Goal: Information Seeking & Learning: Learn about a topic

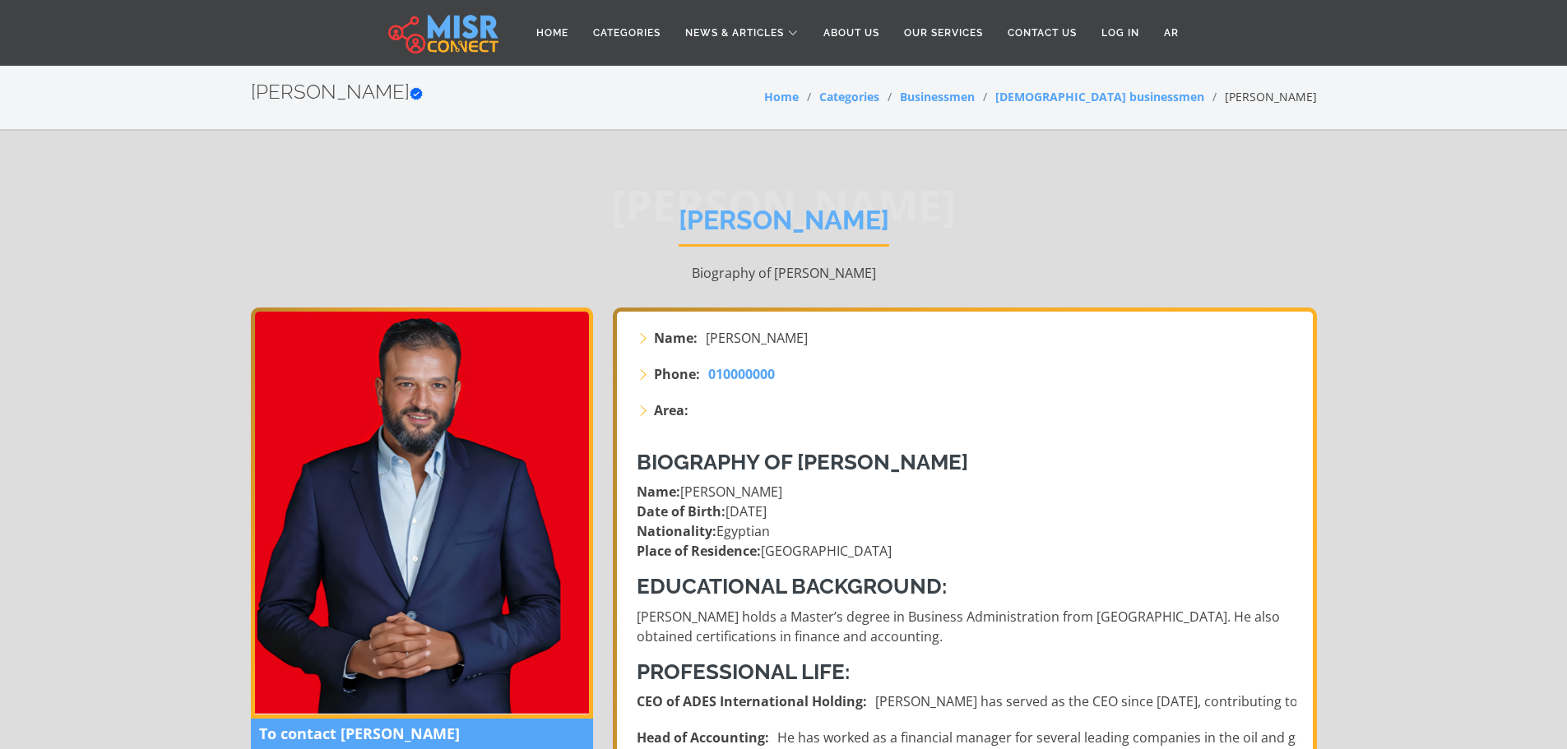
drag, startPoint x: 728, startPoint y: 503, endPoint x: 883, endPoint y: 530, distance: 157.8
click at [883, 530] on p "Name: Ayman Mamdouh Abbas Date of Birth: March 16, 1975 Nationality: Egyptian P…" at bounding box center [967, 521] width 660 height 79
click at [780, 513] on p "Name: Ayman Mamdouh Abbas Date of Birth: March 16, 1975 Nationality: Egyptian P…" at bounding box center [967, 521] width 660 height 79
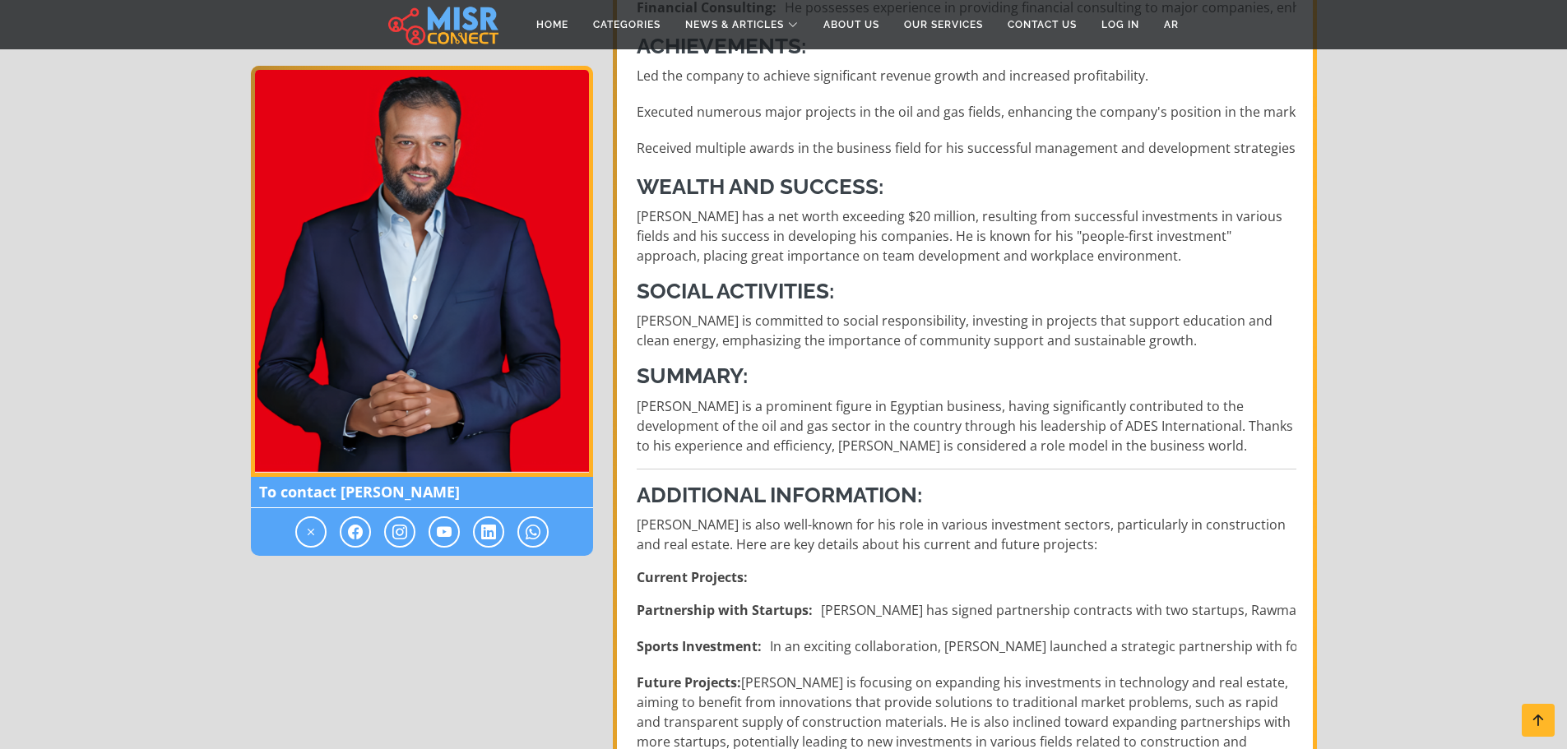
scroll to position [740, 0]
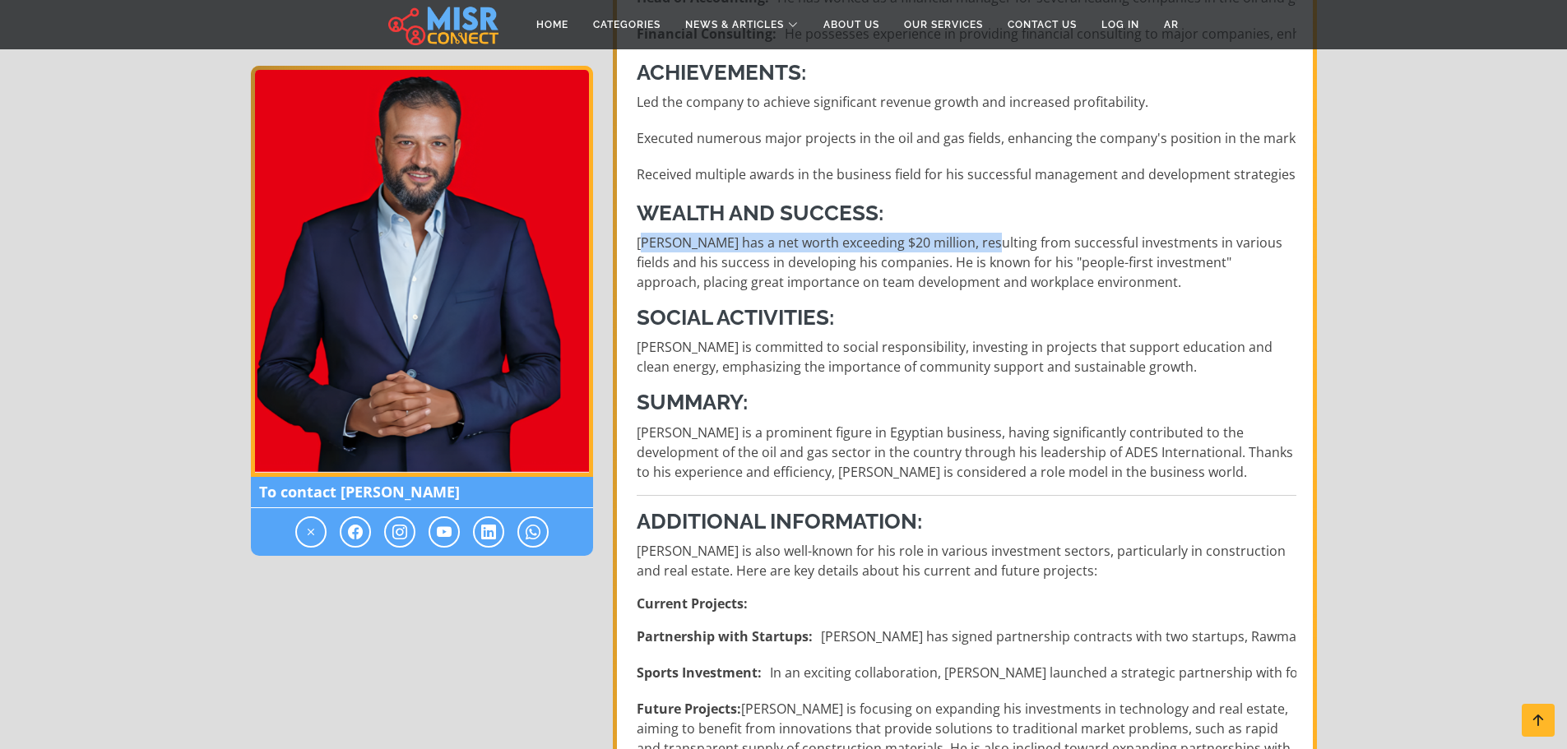
drag, startPoint x: 649, startPoint y: 245, endPoint x: 1011, endPoint y: 235, distance: 362.0
click at [1011, 235] on p "Ayman Mamdouh Abbas has a net worth exceeding $20 million, resulting from succe…" at bounding box center [967, 262] width 660 height 59
click at [970, 255] on p "Ayman Mamdouh Abbas has a net worth exceeding $20 million, resulting from succe…" at bounding box center [967, 262] width 660 height 59
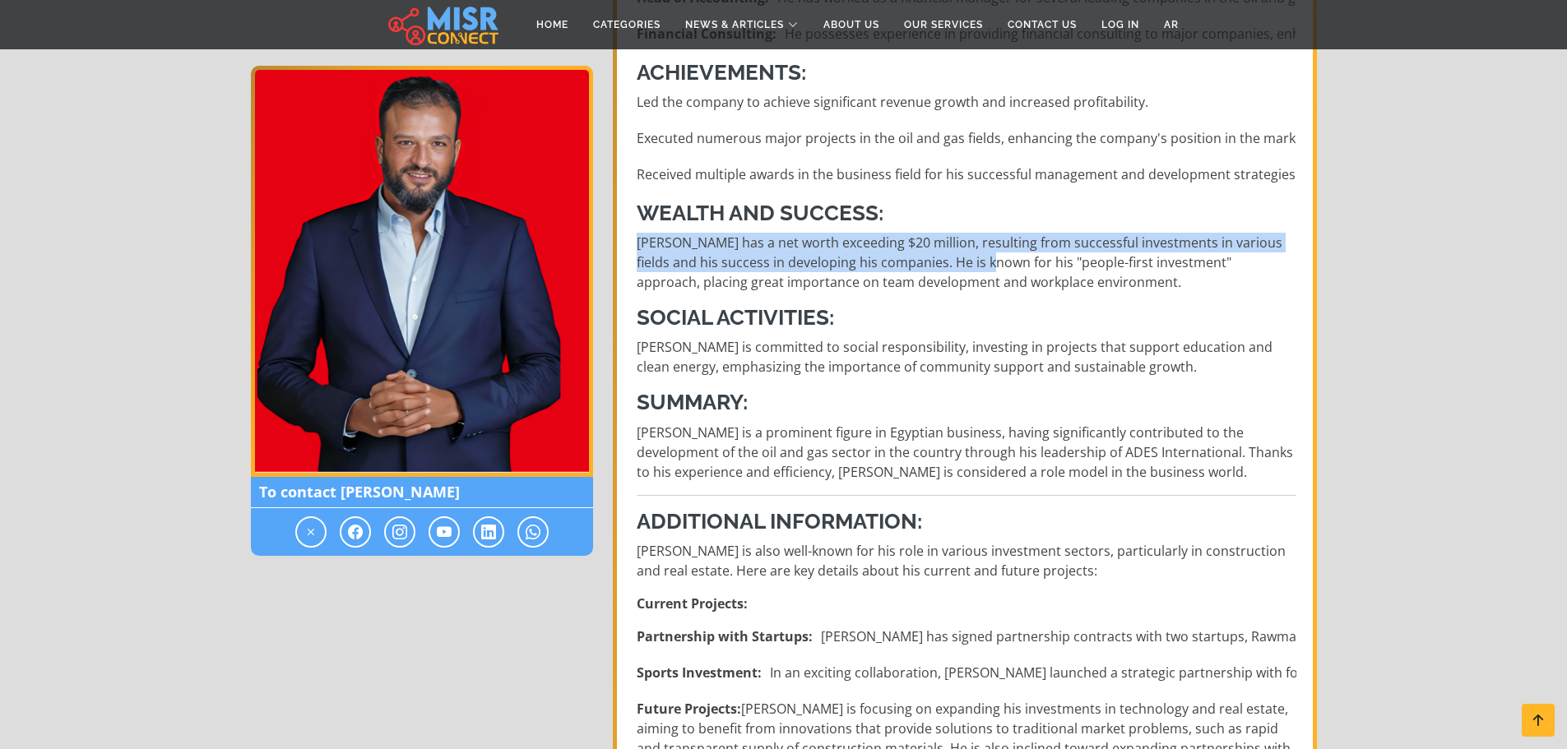
drag, startPoint x: 655, startPoint y: 243, endPoint x: 1012, endPoint y: 263, distance: 358.3
click at [1012, 263] on p "Ayman Mamdouh Abbas has a net worth exceeding $20 million, resulting from succe…" at bounding box center [967, 262] width 660 height 59
click at [1010, 264] on p "Ayman Mamdouh Abbas has a net worth exceeding $20 million, resulting from succe…" at bounding box center [967, 262] width 660 height 59
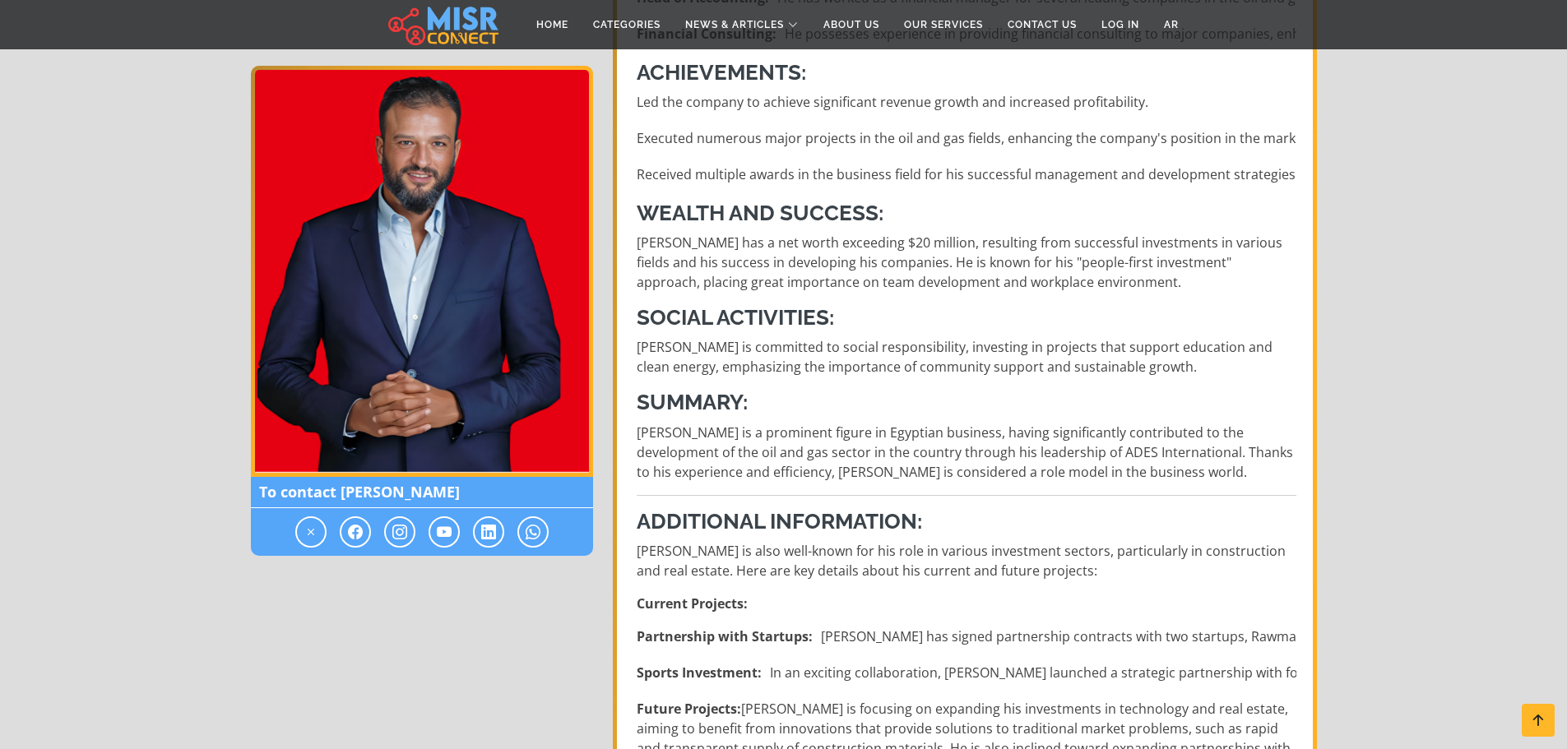
drag, startPoint x: 989, startPoint y: 264, endPoint x: 1054, endPoint y: 275, distance: 66.7
click at [1174, 291] on p "Ayman Mamdouh Abbas has a net worth exceeding $20 million, resulting from succe…" at bounding box center [967, 262] width 660 height 59
click at [1008, 266] on p "Ayman Mamdouh Abbas has a net worth exceeding $20 million, resulting from succe…" at bounding box center [967, 262] width 660 height 59
click at [1108, 313] on h3 "Social Activities:" at bounding box center [967, 317] width 660 height 25
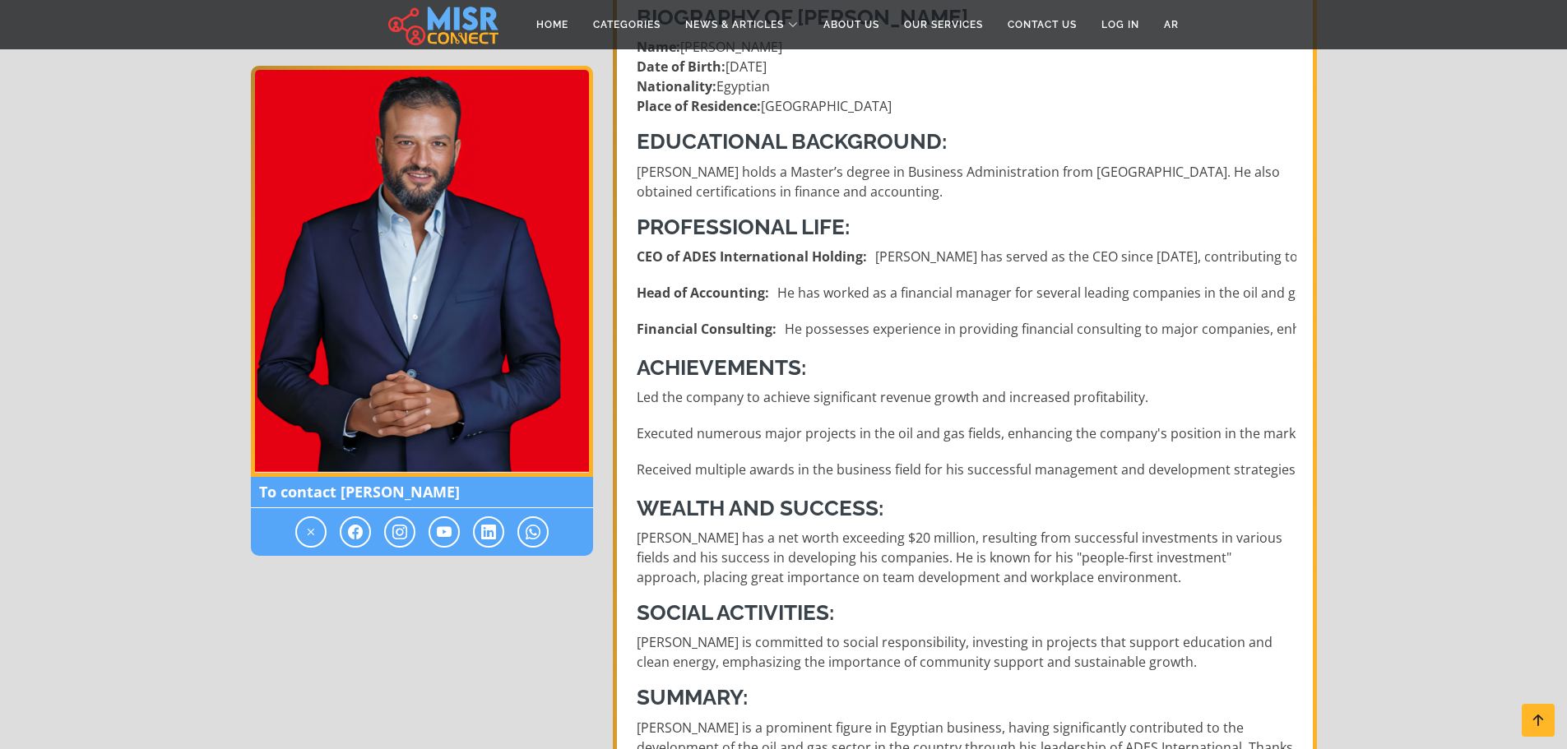
drag, startPoint x: 1144, startPoint y: 482, endPoint x: 1074, endPoint y: 260, distance: 232.8
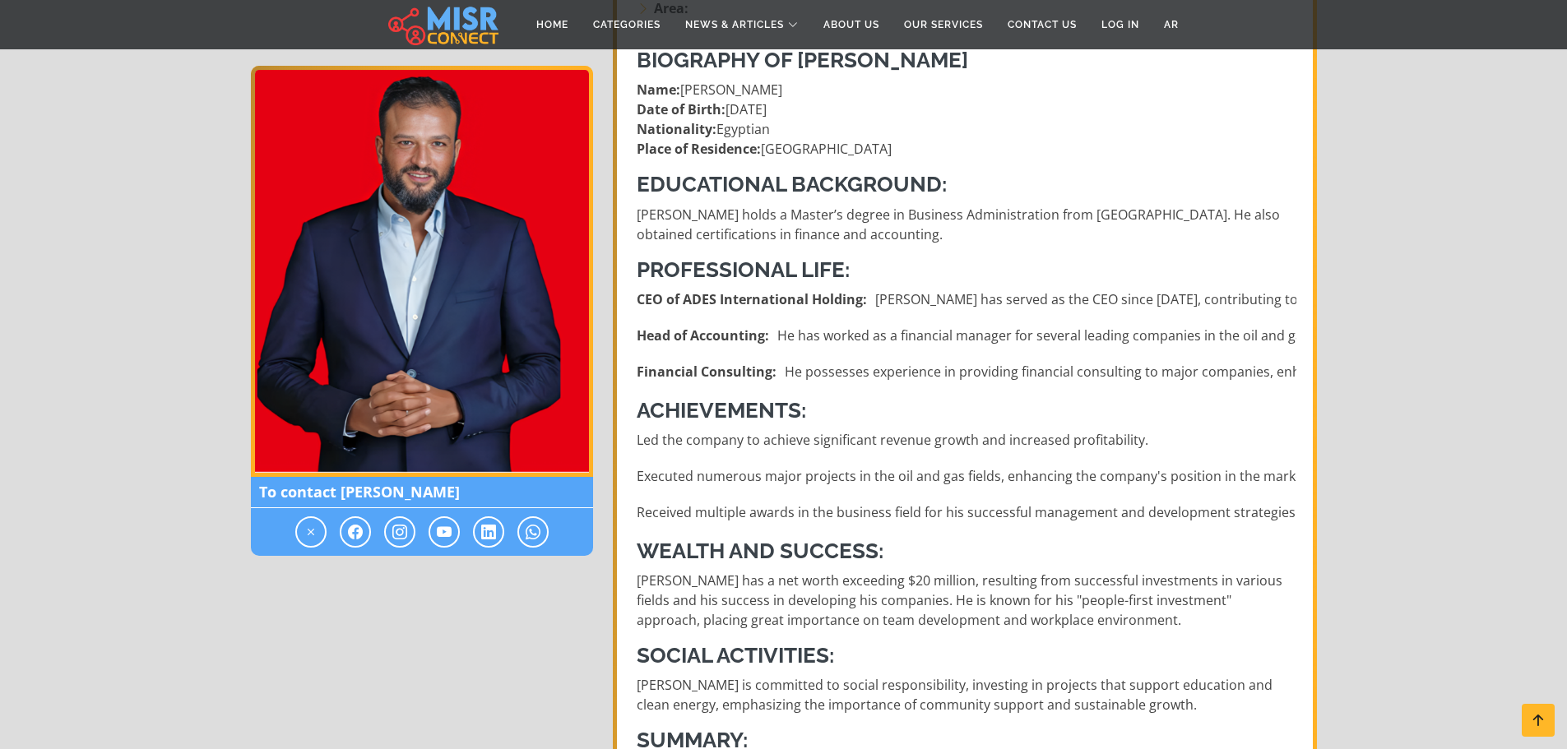
scroll to position [398, 0]
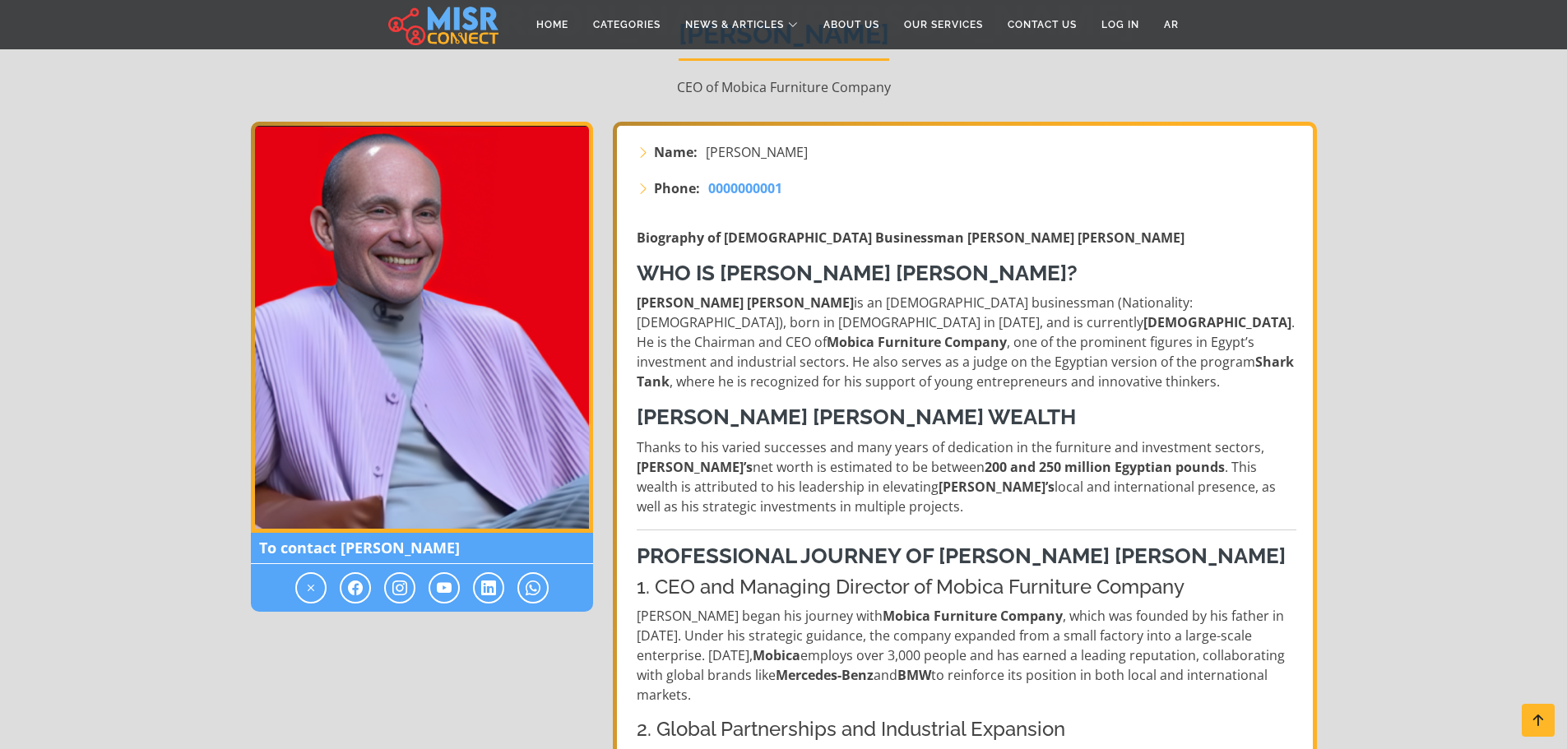
scroll to position [249, 0]
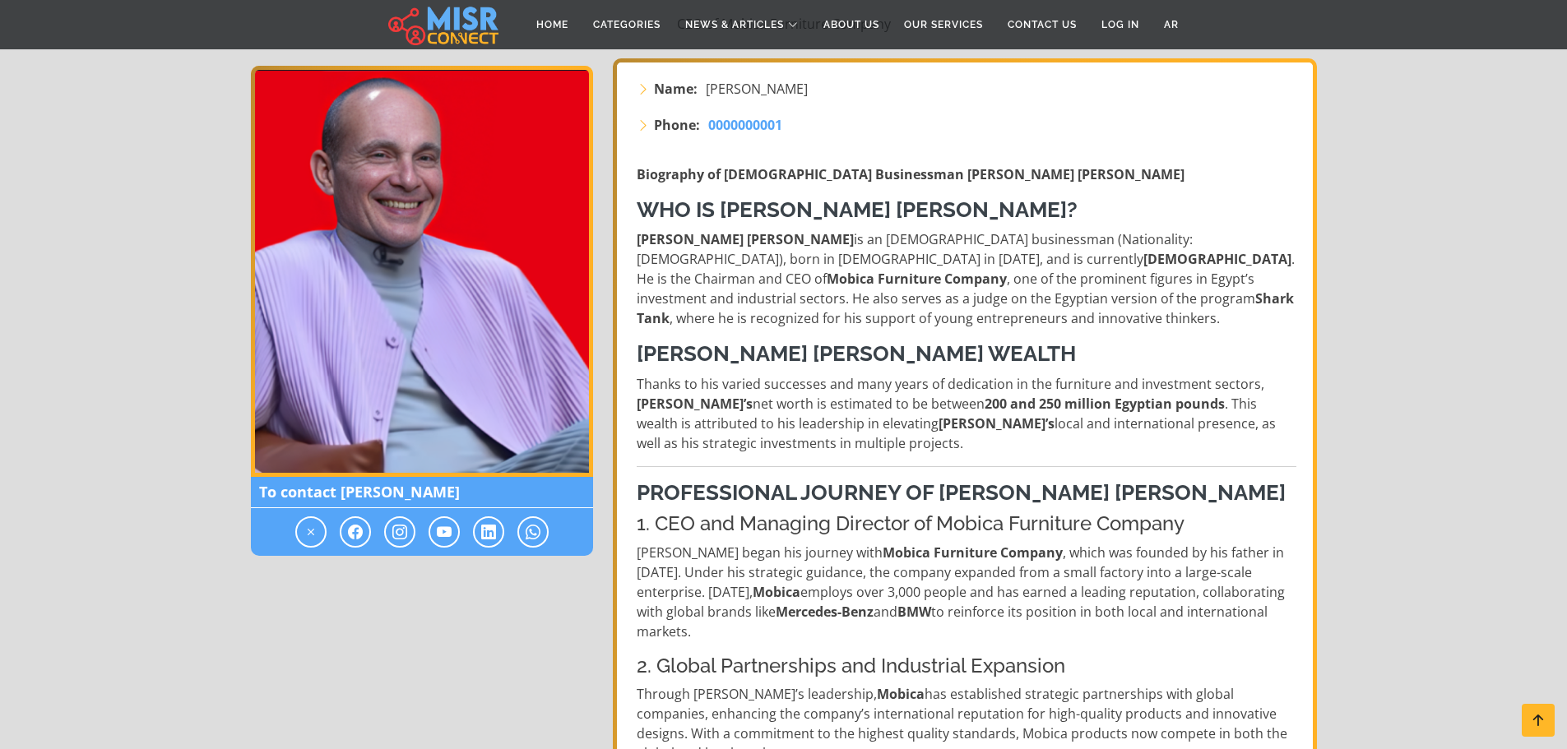
click at [660, 382] on p "Thanks to his varied successes and many years of dedication in the furniture an…" at bounding box center [967, 413] width 660 height 79
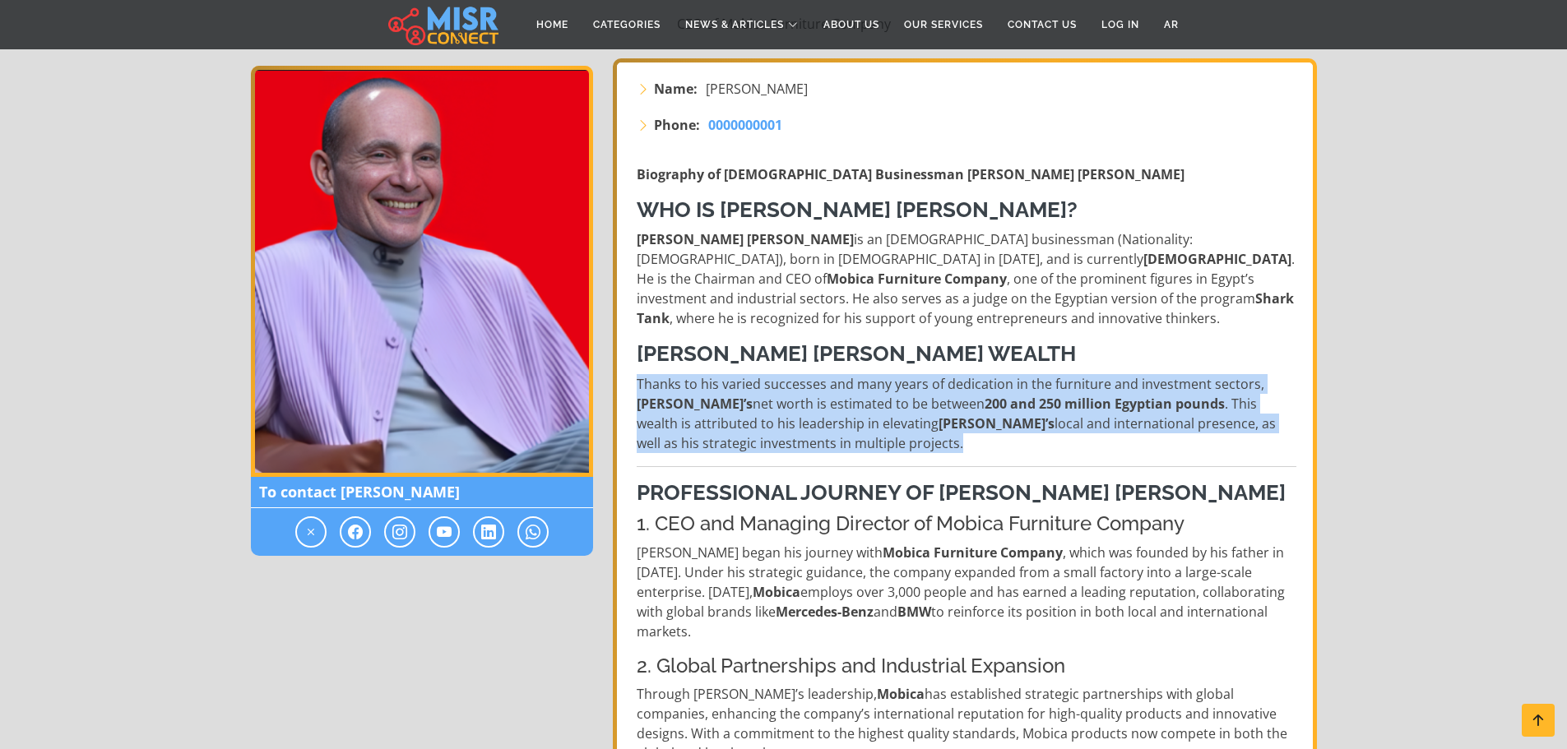
click at [660, 382] on p "Thanks to his varied successes and many years of dedication in the furniture an…" at bounding box center [967, 413] width 660 height 79
click at [711, 389] on p "Thanks to his varied successes and many years of dedication in the furniture an…" at bounding box center [967, 413] width 660 height 79
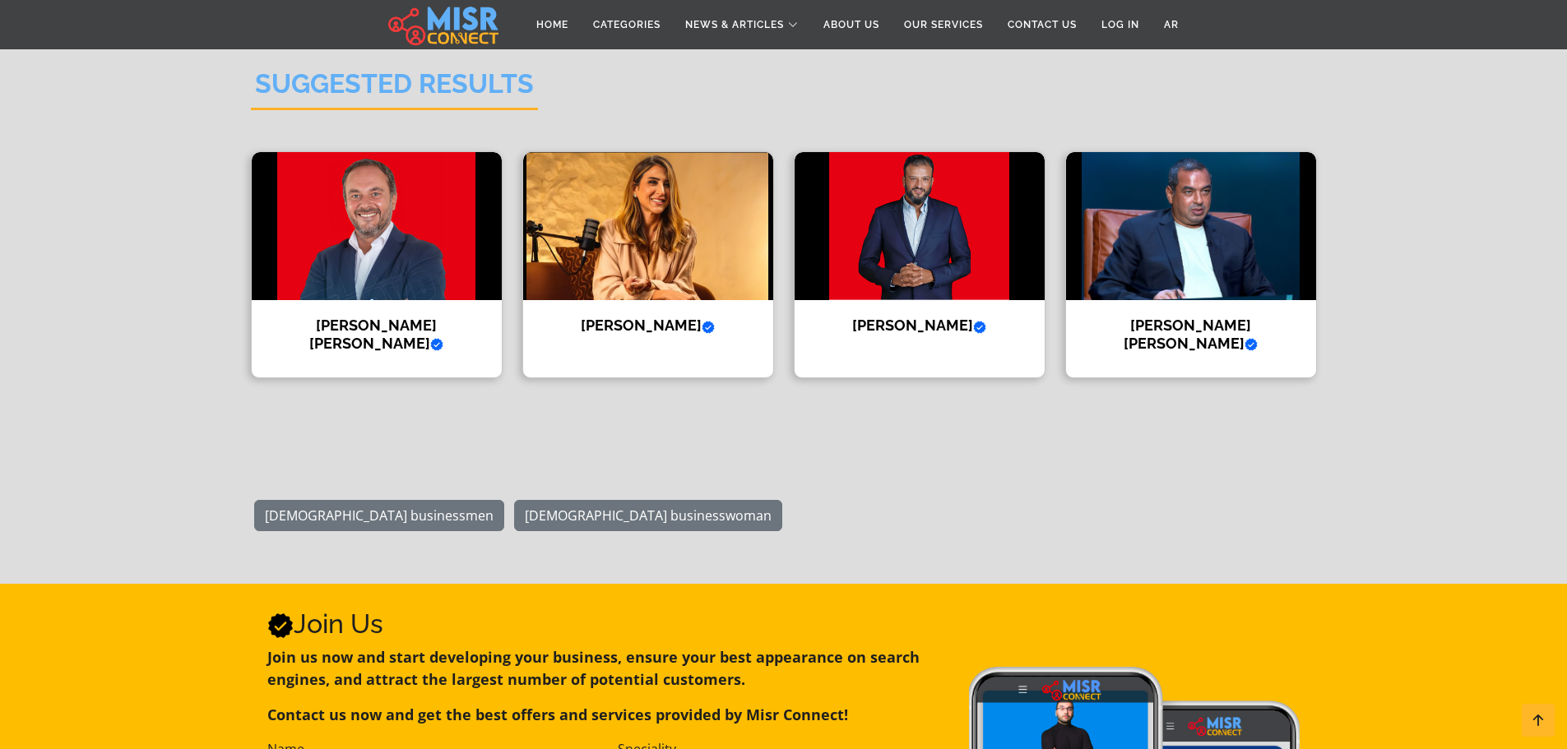
scroll to position [1894, 0]
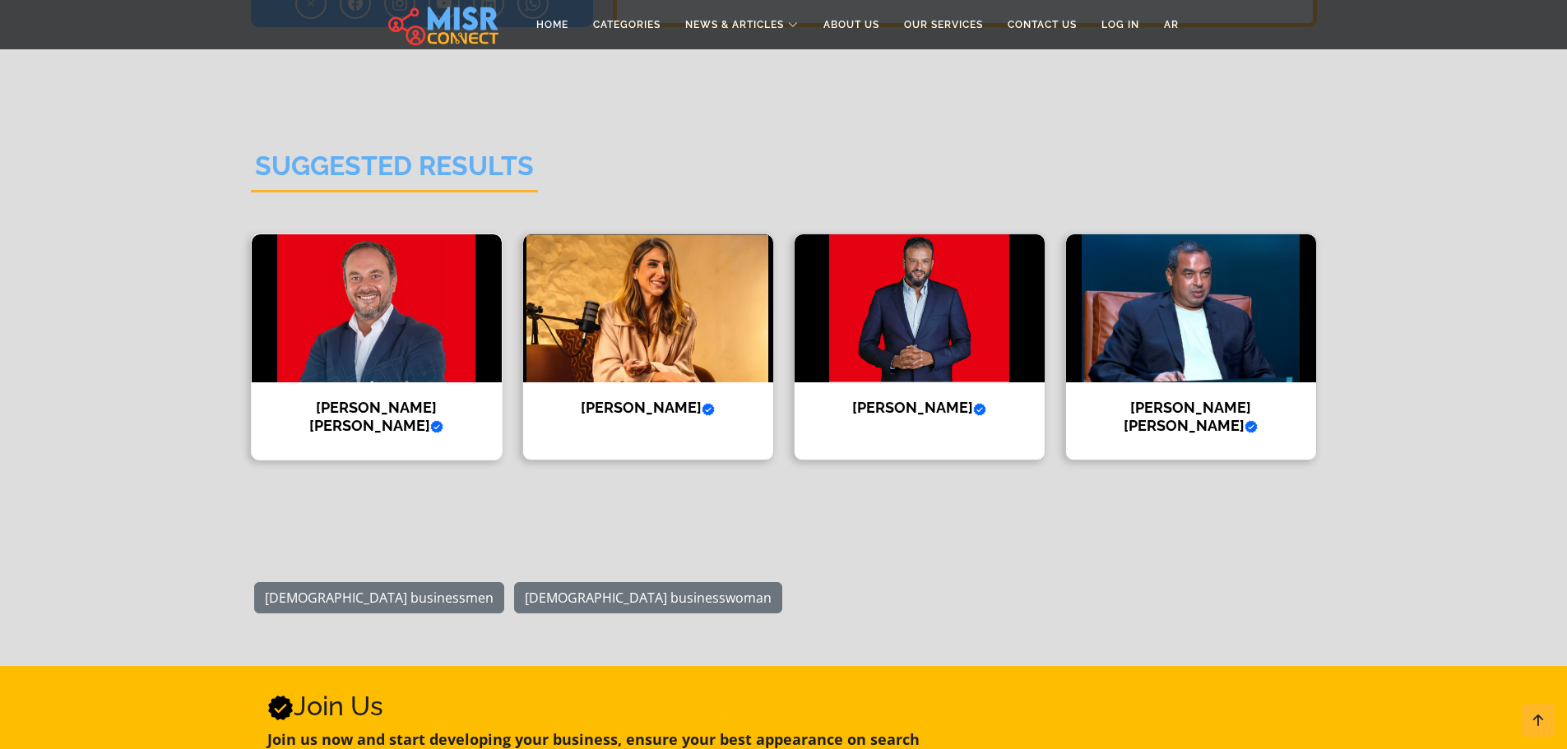
drag, startPoint x: 380, startPoint y: 413, endPoint x: 396, endPoint y: 417, distance: 17.0
click at [380, 413] on h4 "Ahmed Tarek Khalil Verified account" at bounding box center [376, 416] width 225 height 35
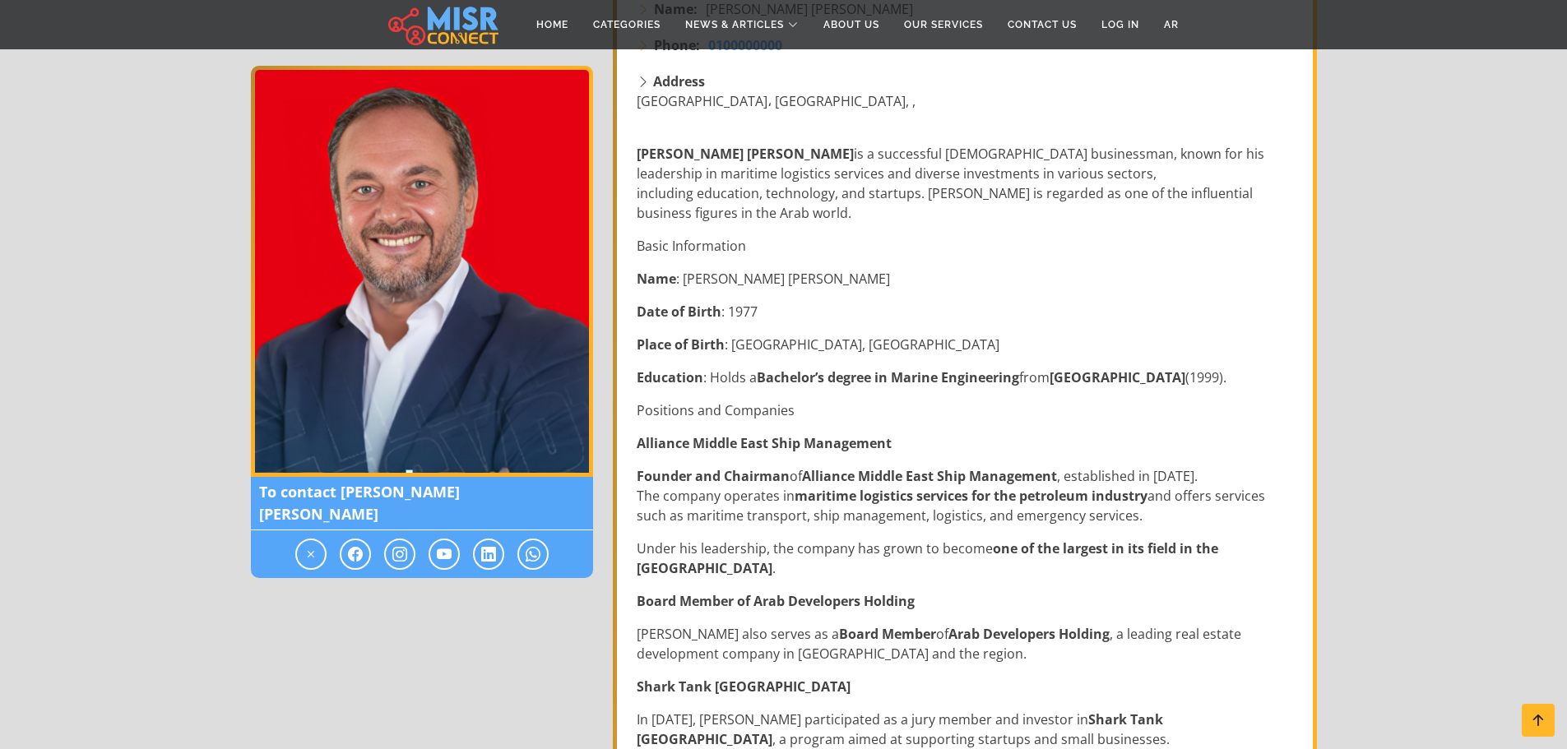
scroll to position [658, 0]
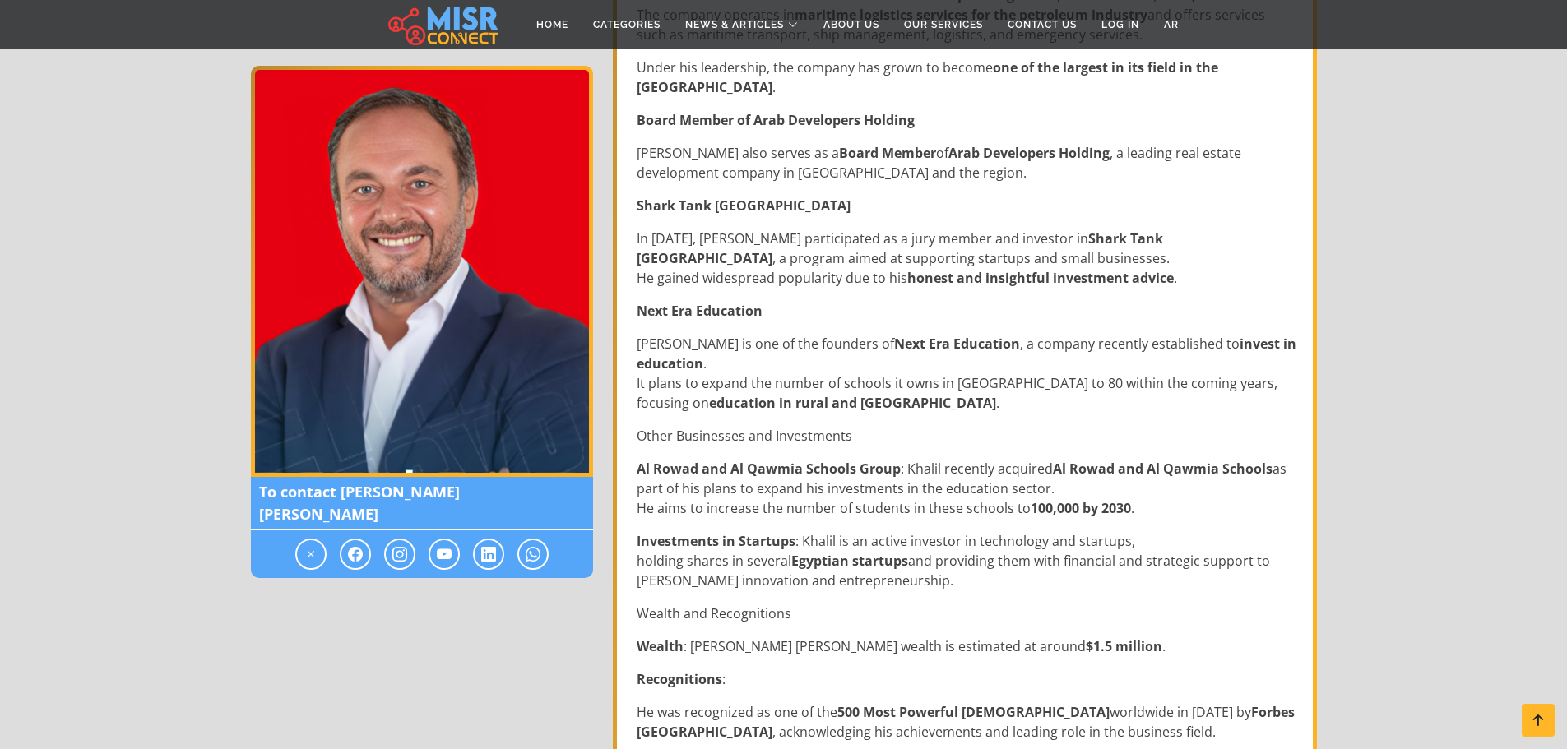
drag, startPoint x: 1053, startPoint y: 447, endPoint x: 1043, endPoint y: 508, distance: 61.7
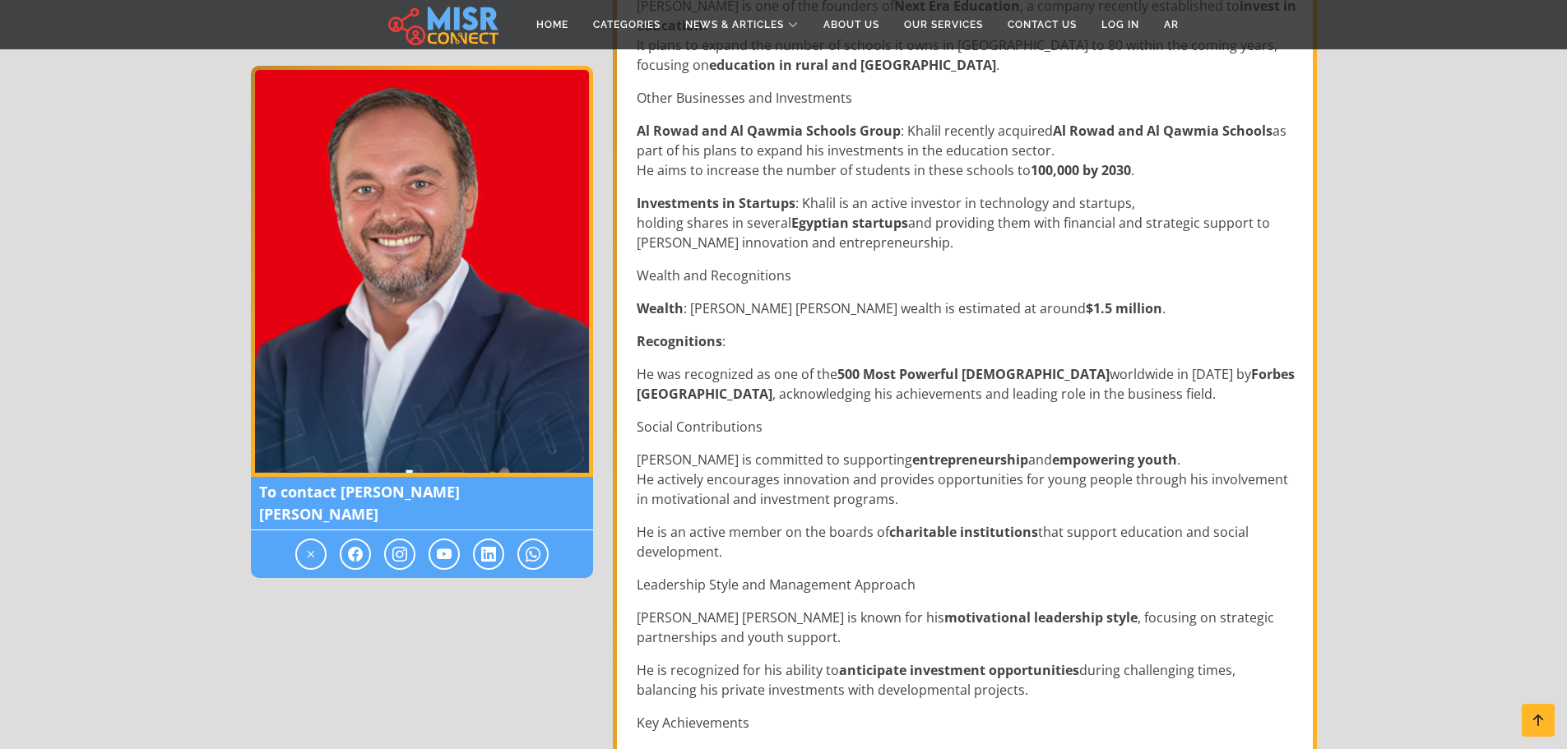
scroll to position [1160, 0]
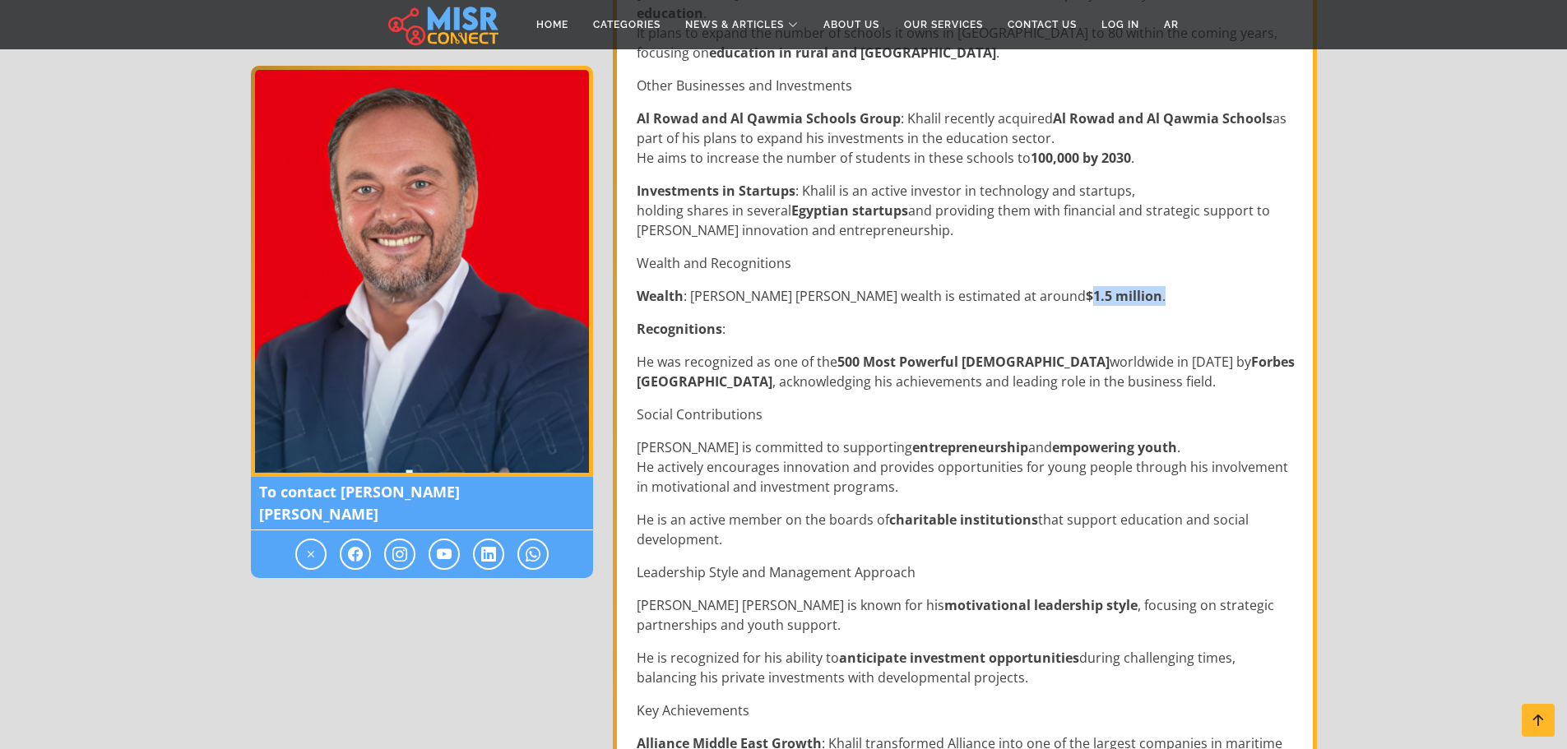
drag, startPoint x: 1019, startPoint y: 294, endPoint x: 1093, endPoint y: 295, distance: 74.0
click at [1095, 295] on p "Wealth : Ahmed Tarek Khalil’s wealth is estimated at around $1.5 million ." at bounding box center [967, 296] width 660 height 20
click at [991, 298] on p "Wealth : Ahmed Tarek Khalil’s wealth is estimated at around $1.5 million ." at bounding box center [967, 296] width 660 height 20
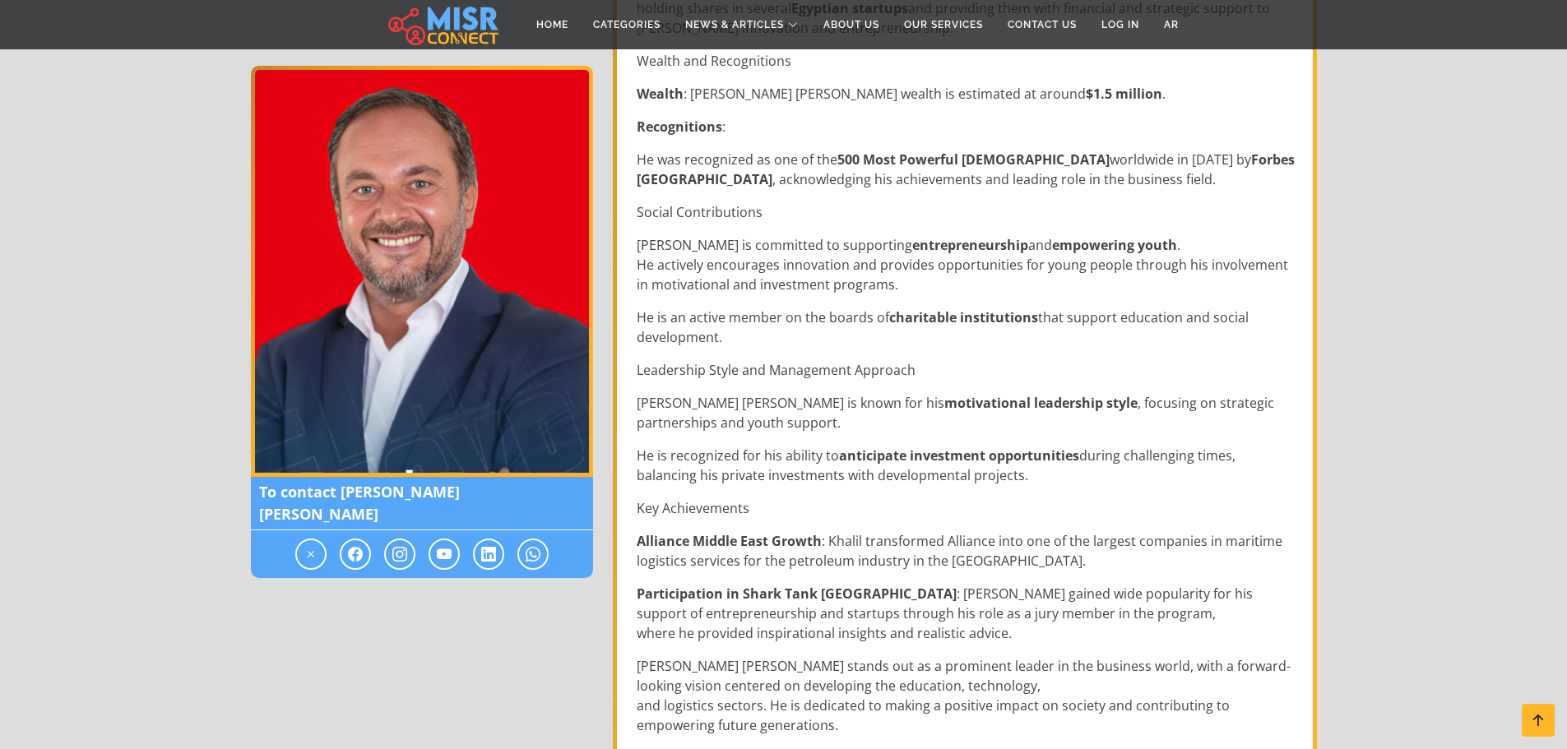
drag, startPoint x: 1033, startPoint y: 356, endPoint x: 1044, endPoint y: 423, distance: 67.5
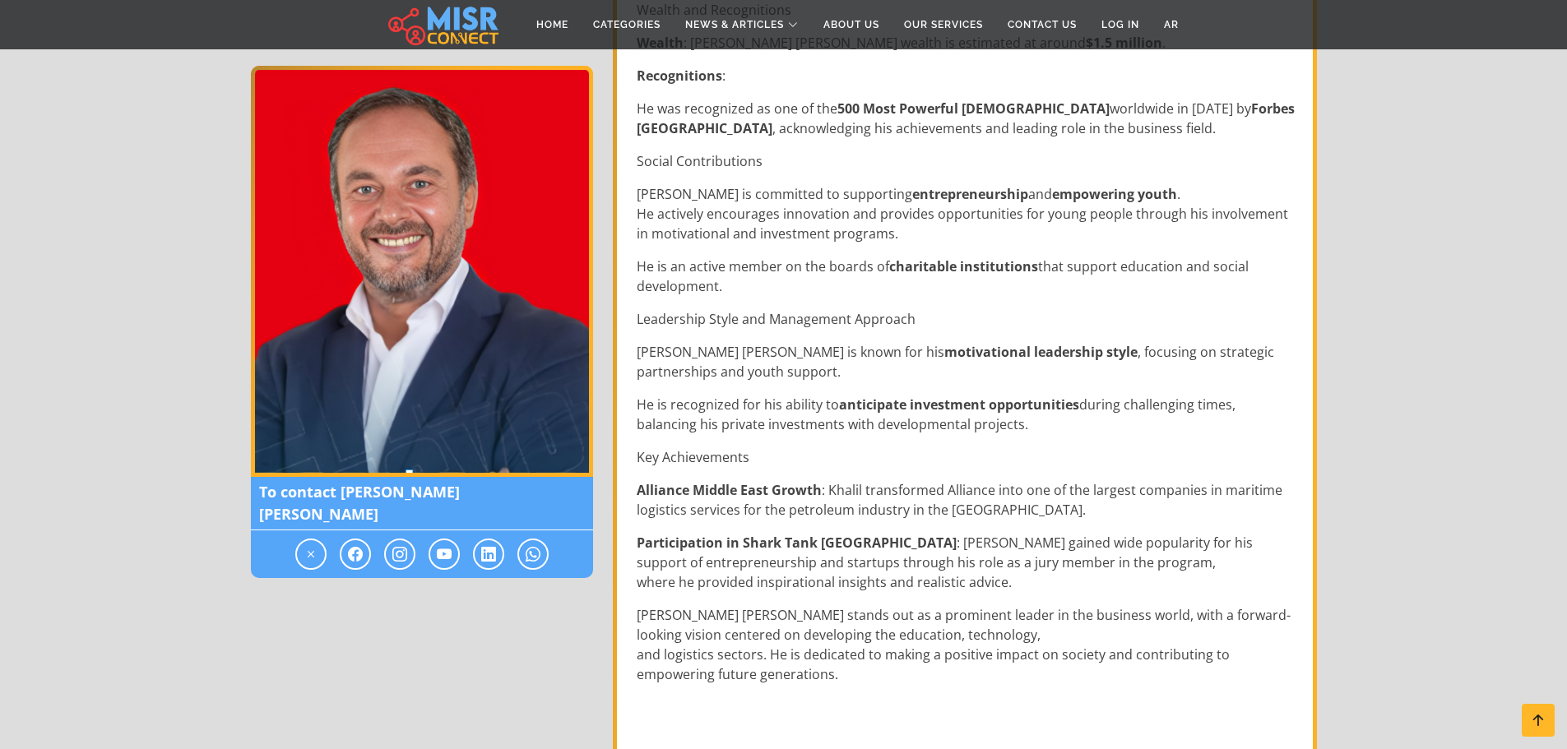
scroll to position [1622, 0]
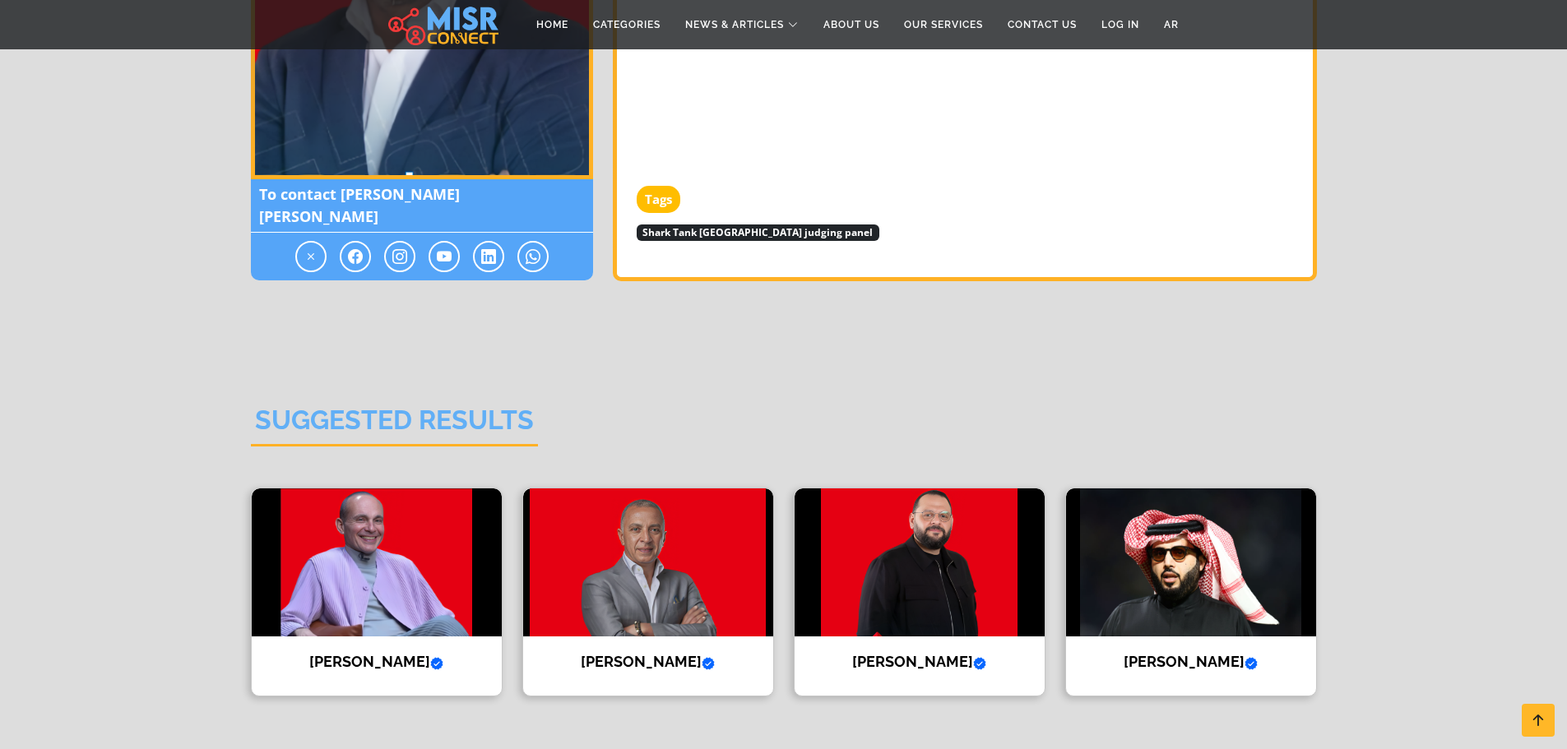
drag, startPoint x: 1232, startPoint y: 264, endPoint x: 1256, endPoint y: 406, distance: 144.3
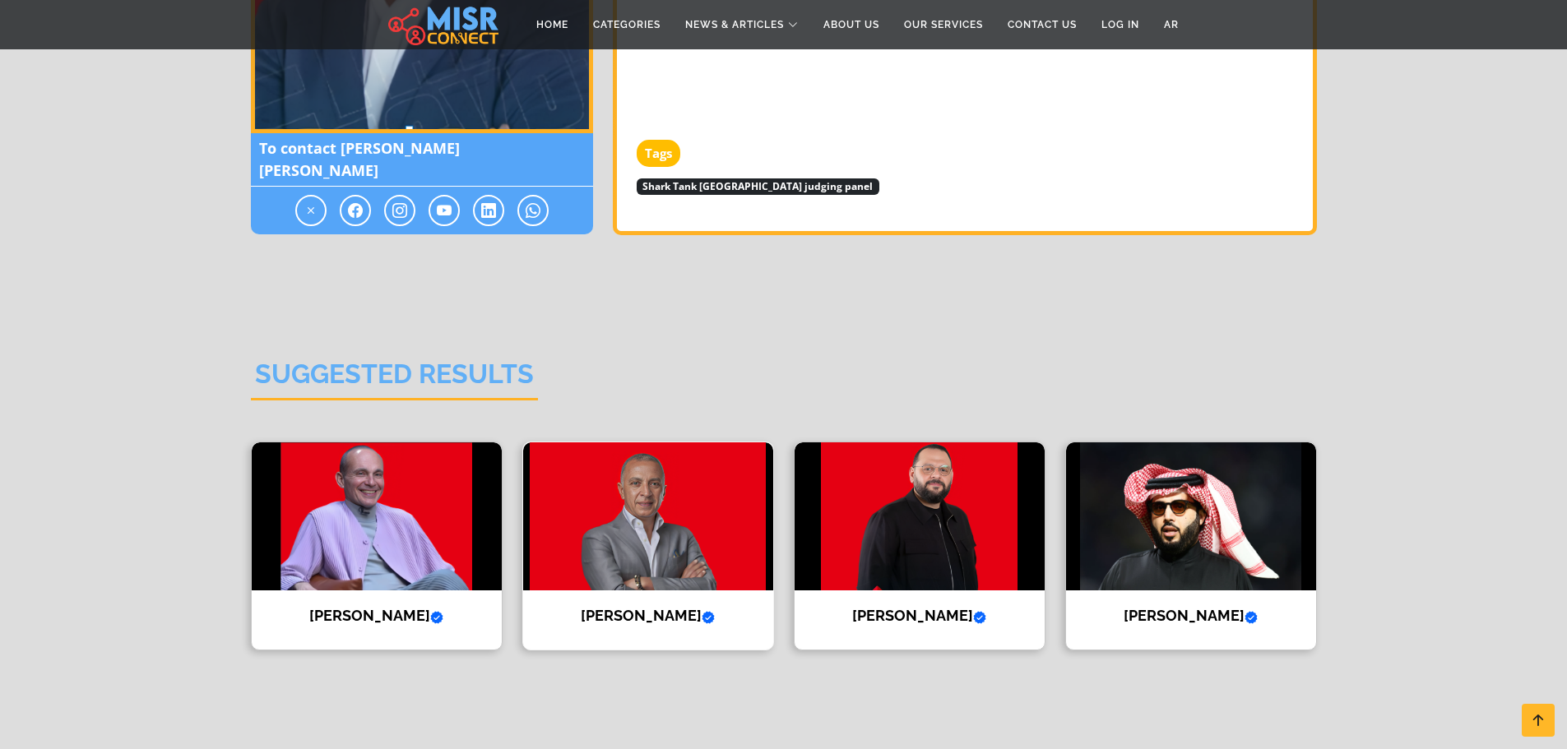
click at [685, 531] on img at bounding box center [648, 516] width 250 height 148
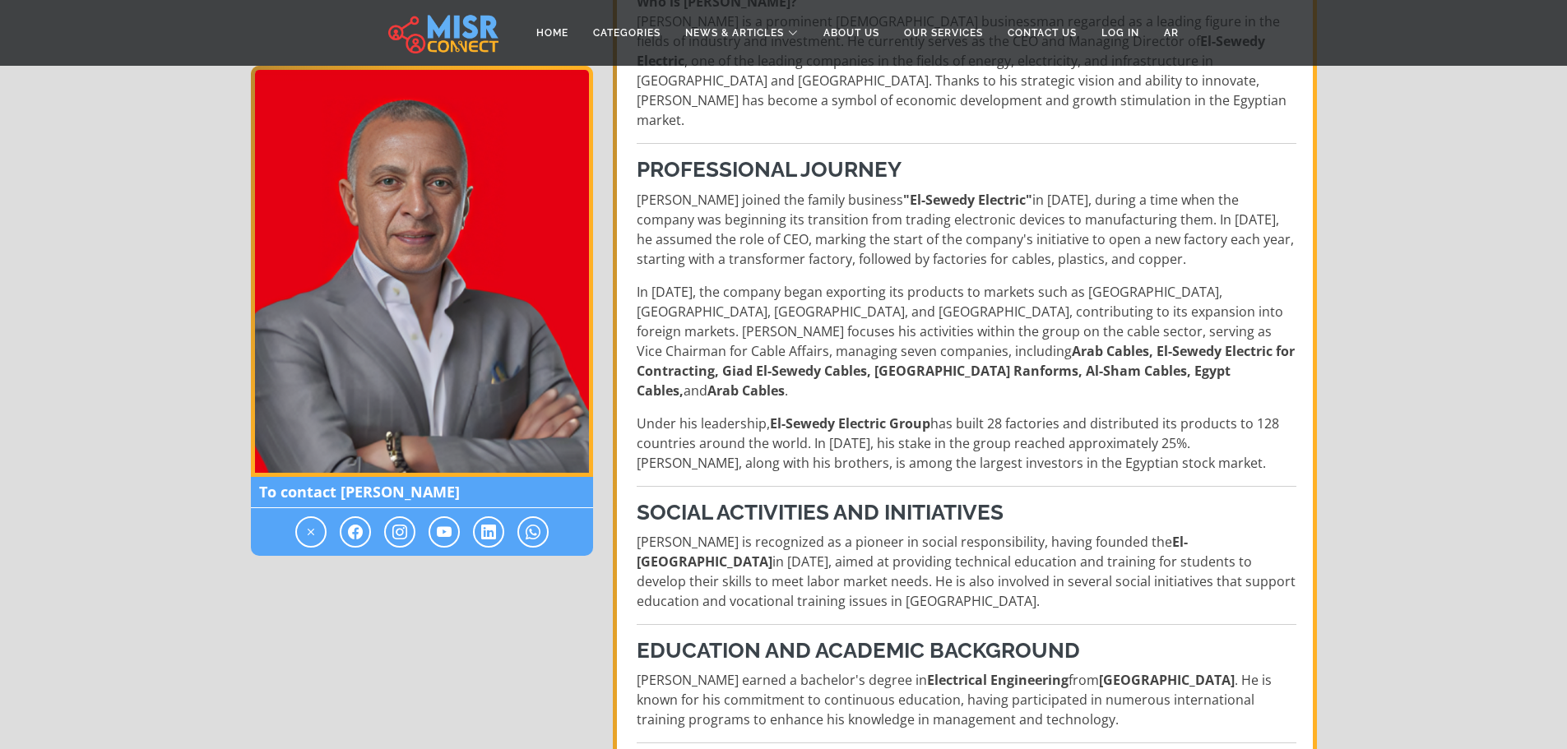
drag, startPoint x: 1084, startPoint y: 475, endPoint x: 1081, endPoint y: 627, distance: 151.4
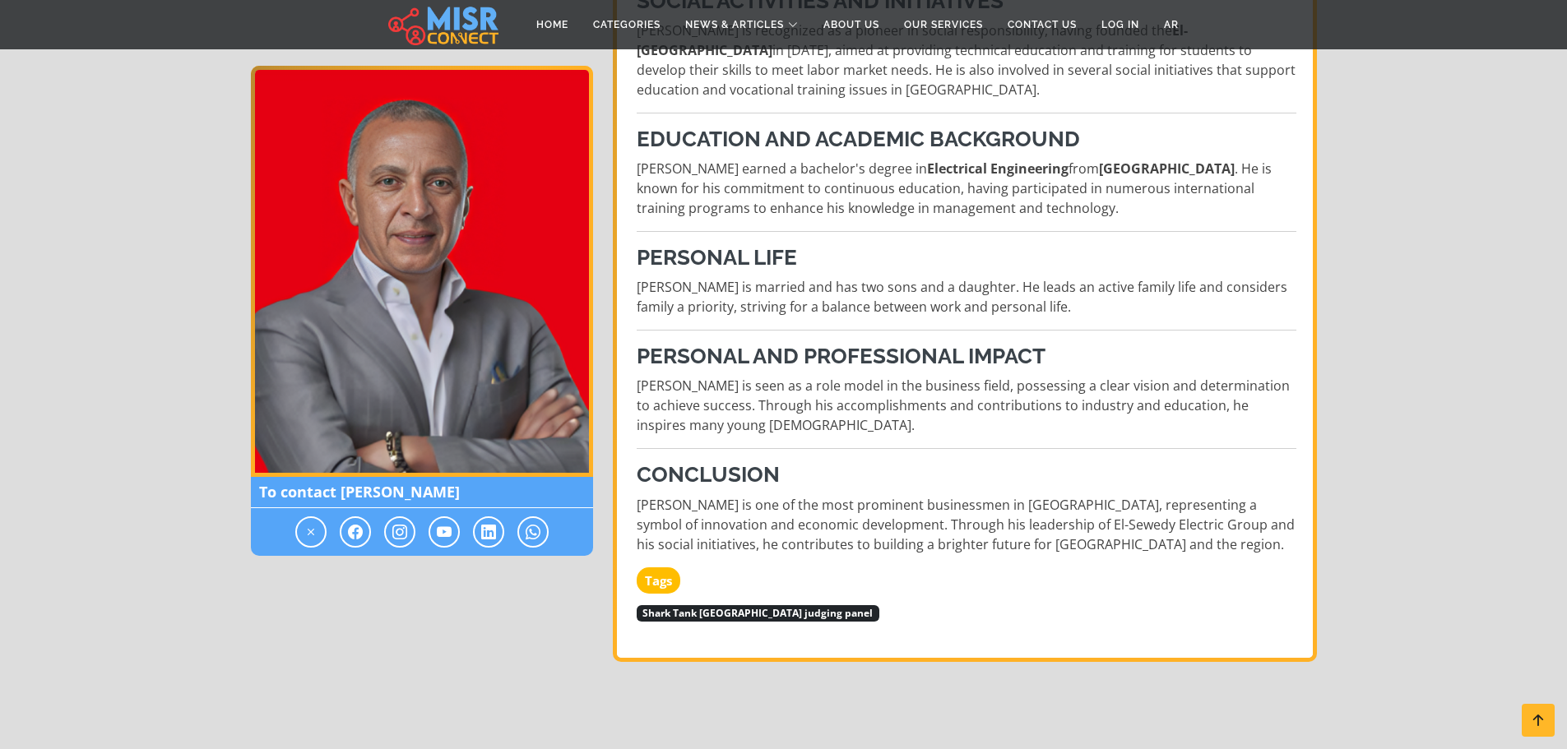
drag, startPoint x: 1055, startPoint y: 473, endPoint x: 1065, endPoint y: 585, distance: 112.3
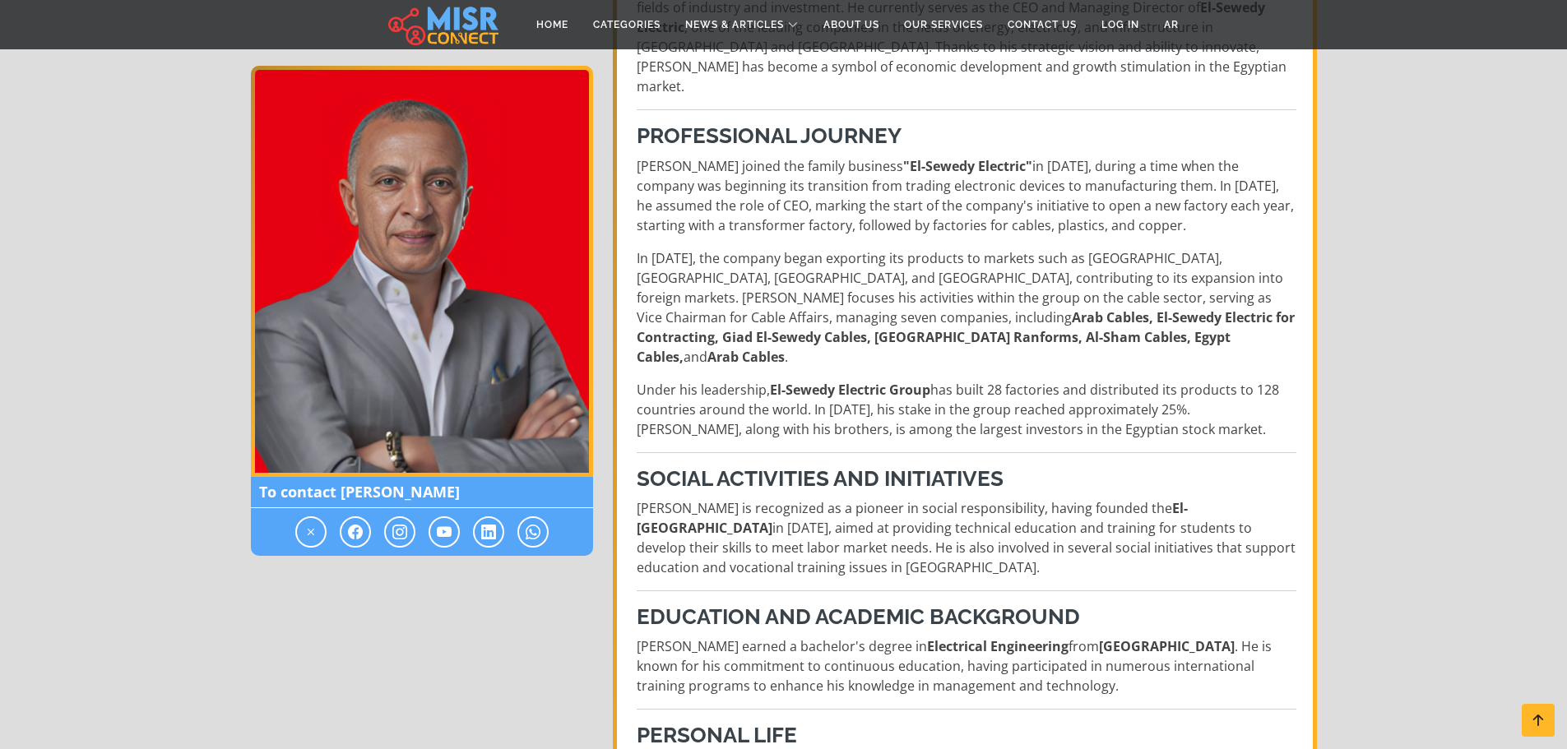
scroll to position [454, 0]
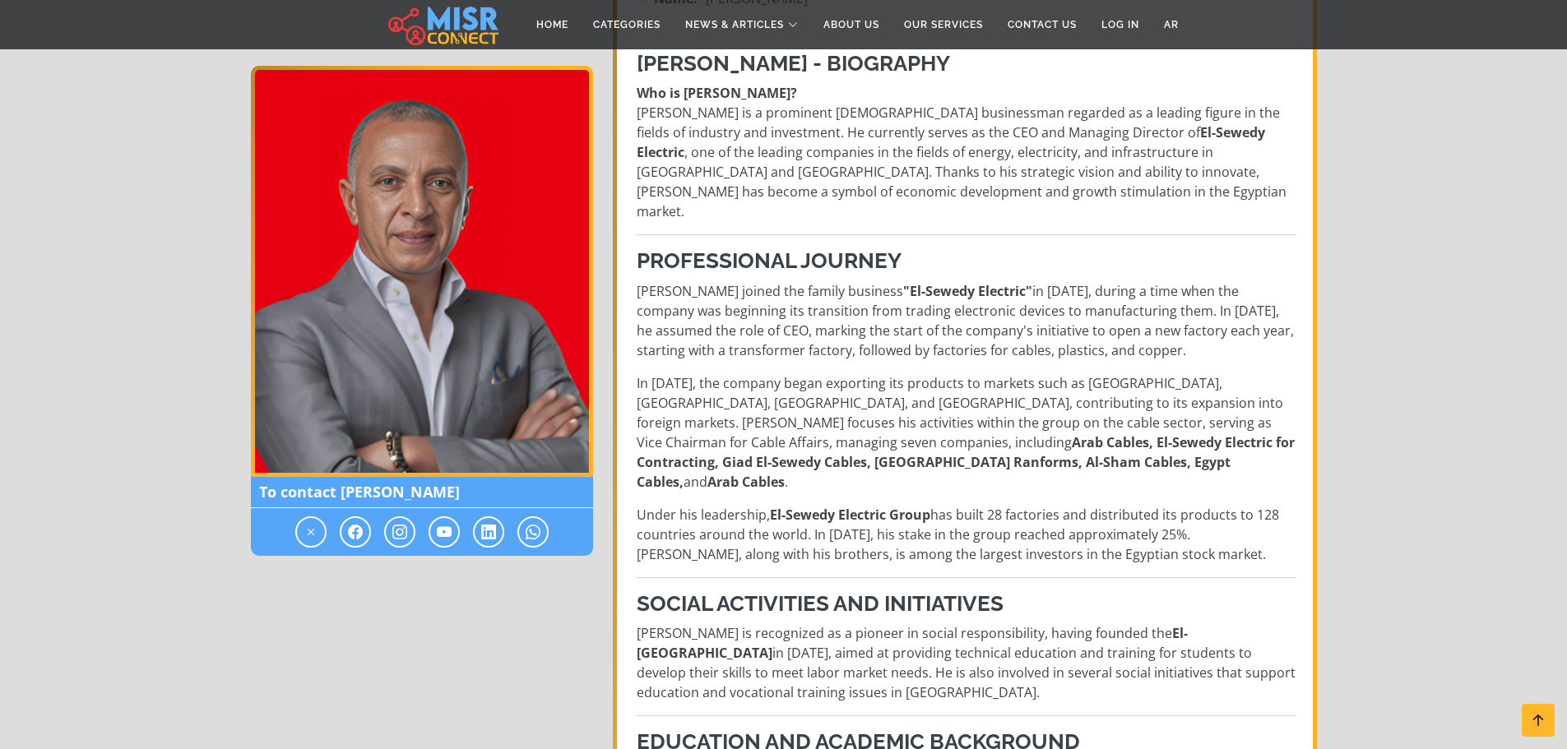
drag, startPoint x: 944, startPoint y: 563, endPoint x: 942, endPoint y: 482, distance: 80.6
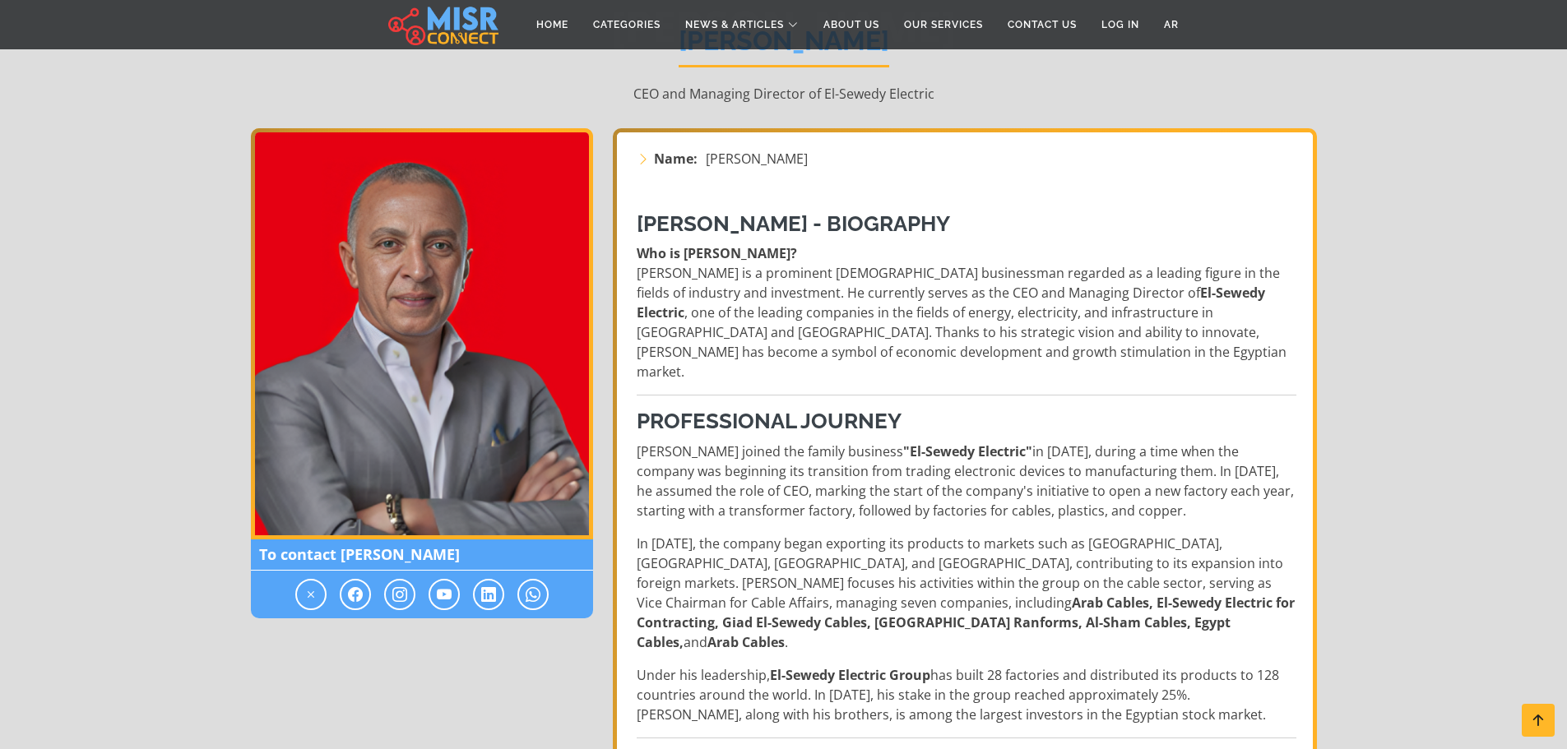
drag, startPoint x: 950, startPoint y: 554, endPoint x: 947, endPoint y: 459, distance: 95.4
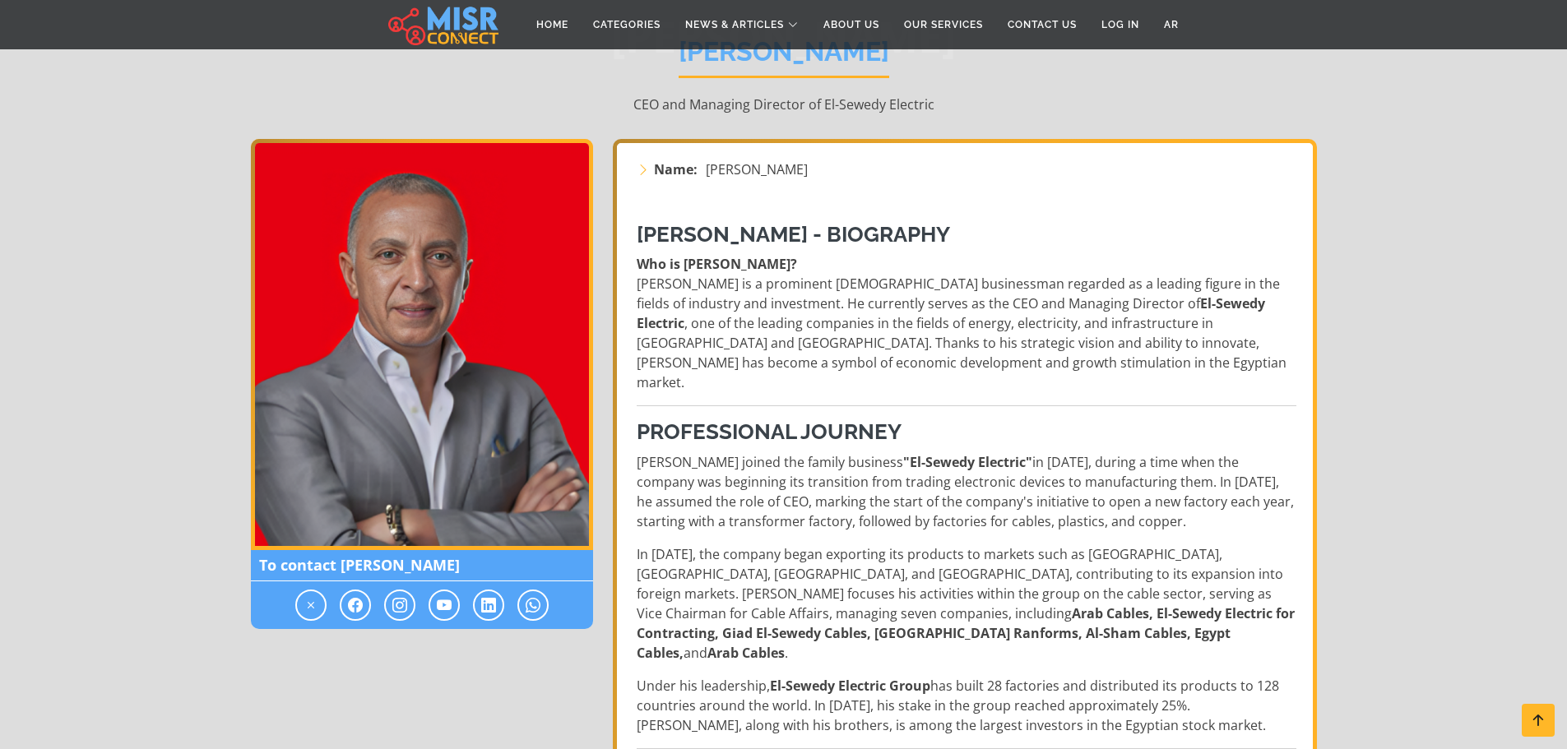
scroll to position [193, 0]
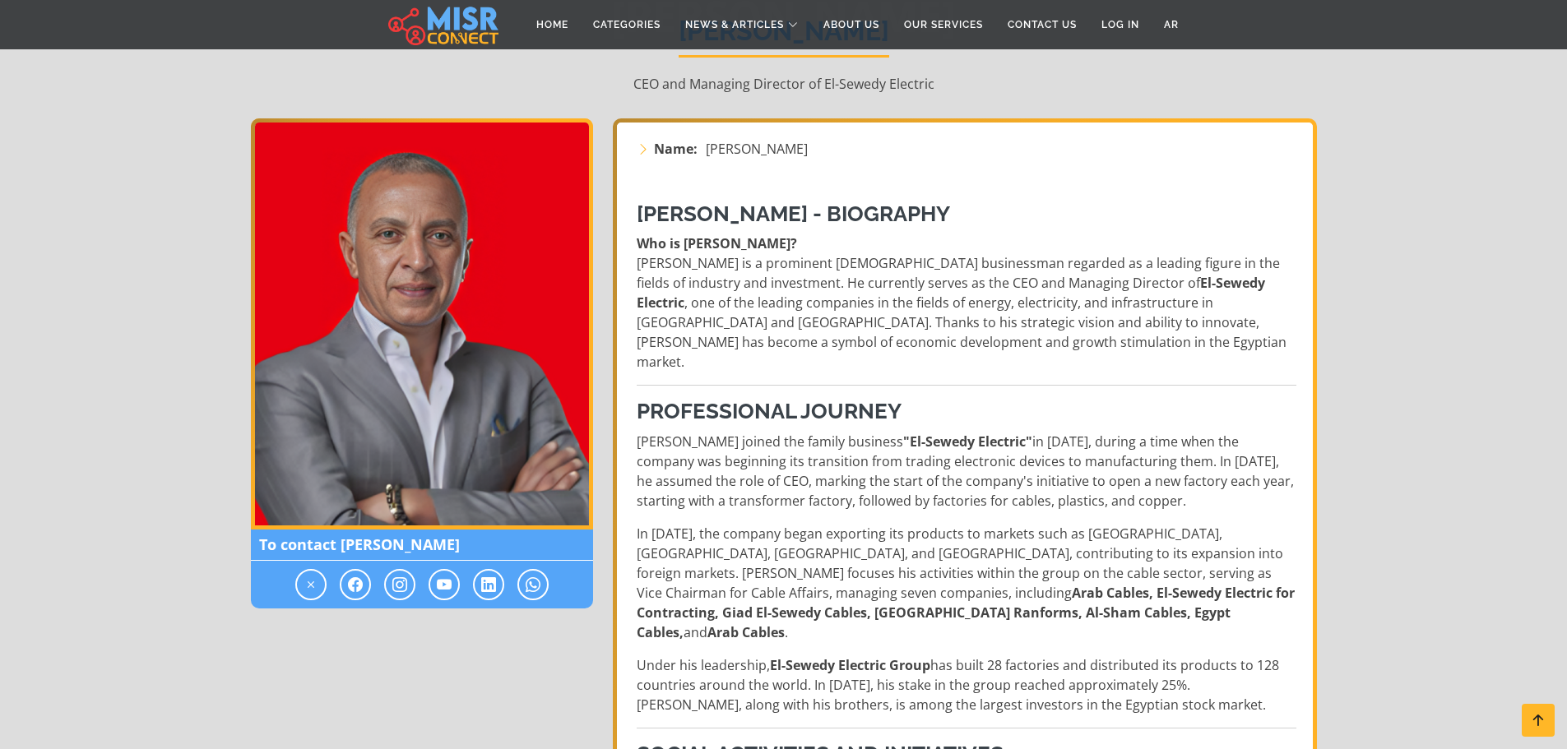
drag, startPoint x: 954, startPoint y: 437, endPoint x: 955, endPoint y: 446, distance: 9.1
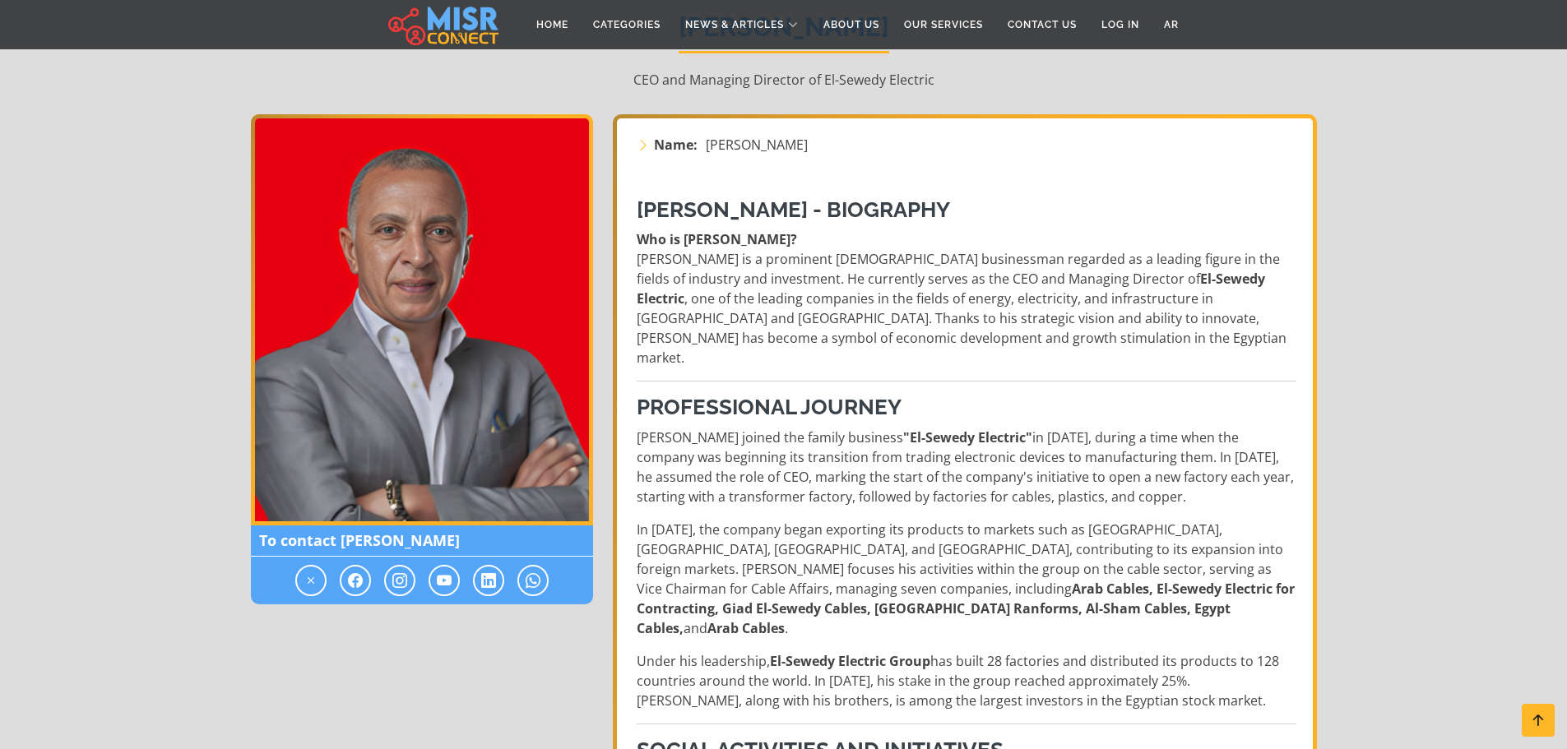
click at [1215, 309] on p "Who is Ahmed El-Sewedy? Ahmed El-Sewedy is a prominent Egyptian businessman reg…" at bounding box center [967, 298] width 660 height 138
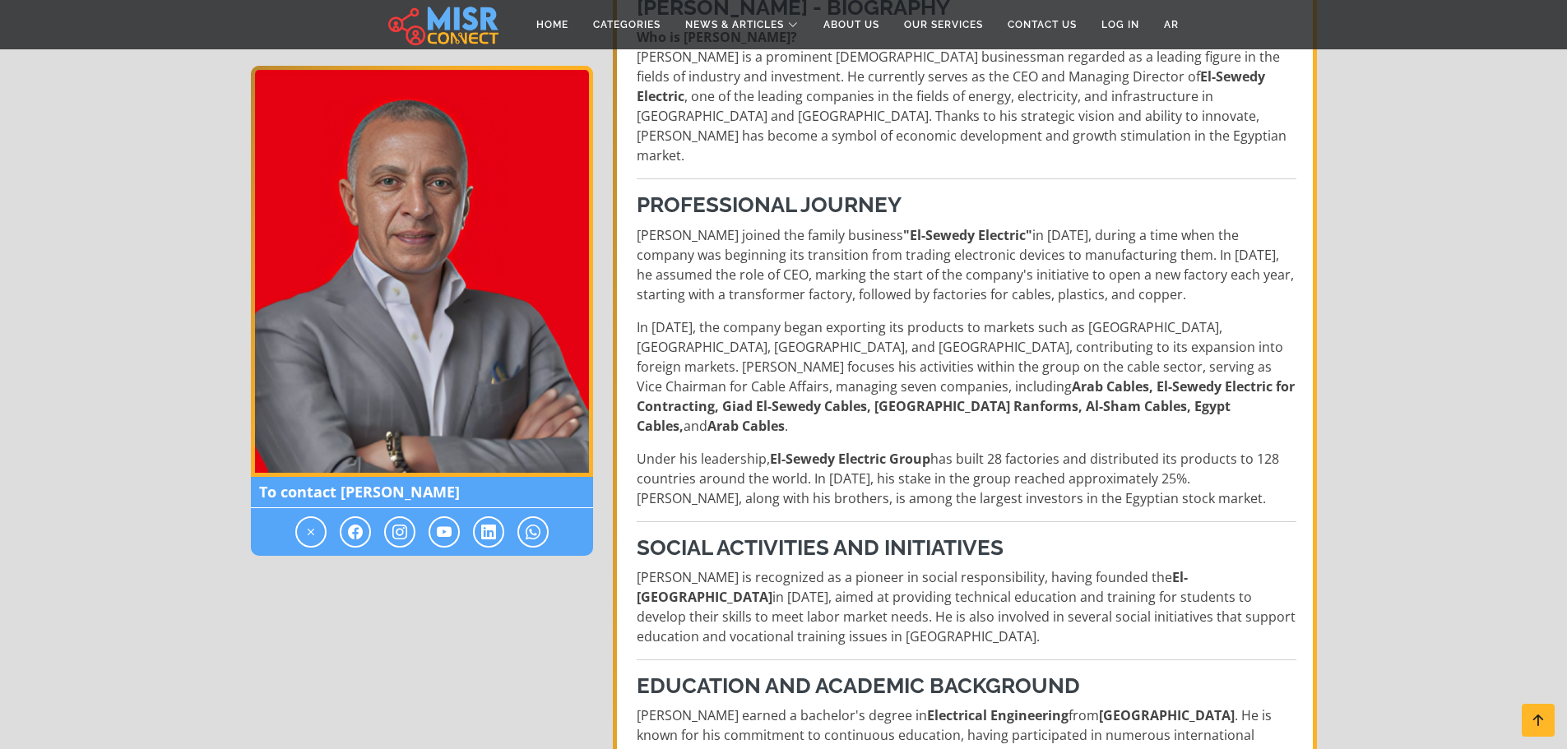
scroll to position [460, 0]
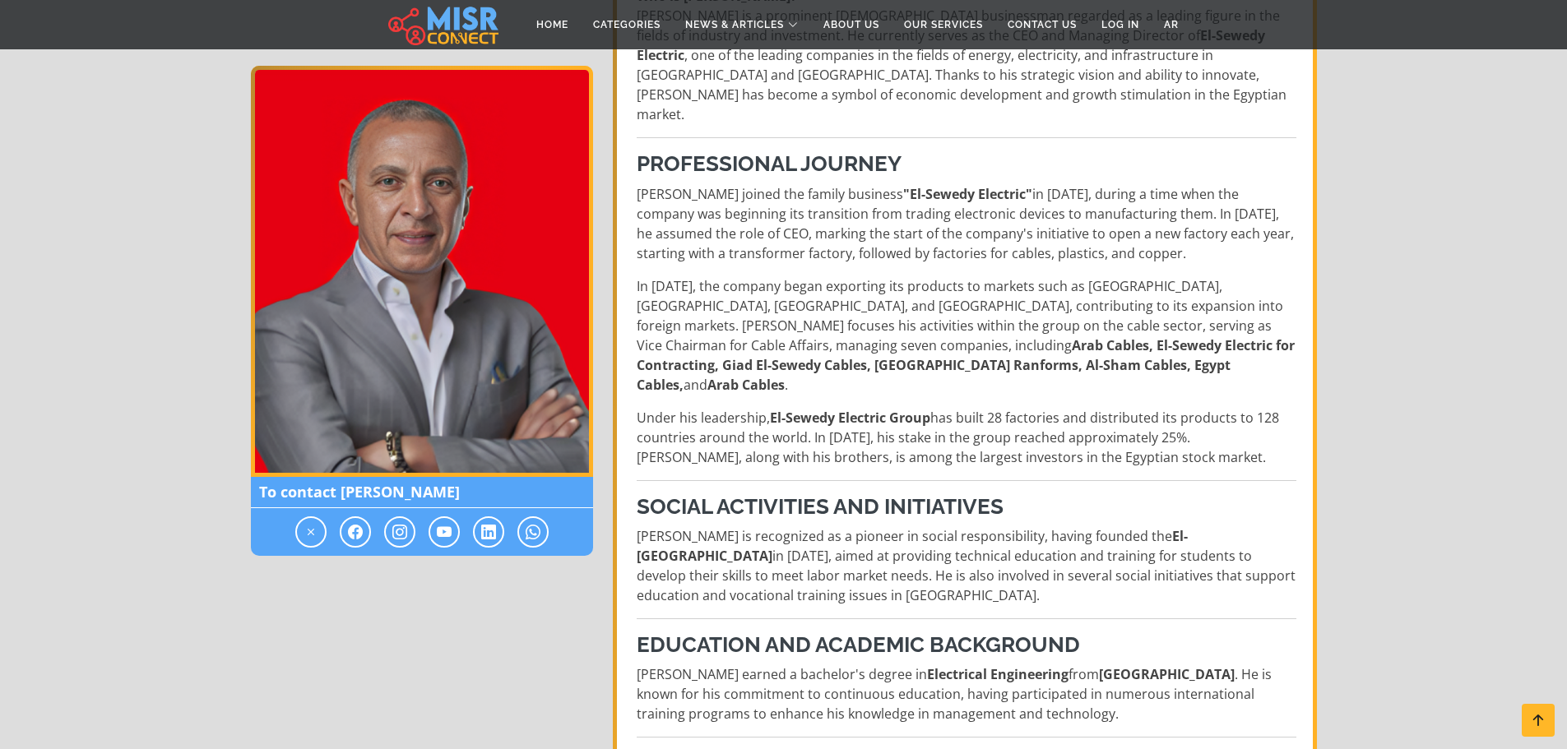
drag, startPoint x: 1163, startPoint y: 288, endPoint x: 1188, endPoint y: 402, distance: 117.1
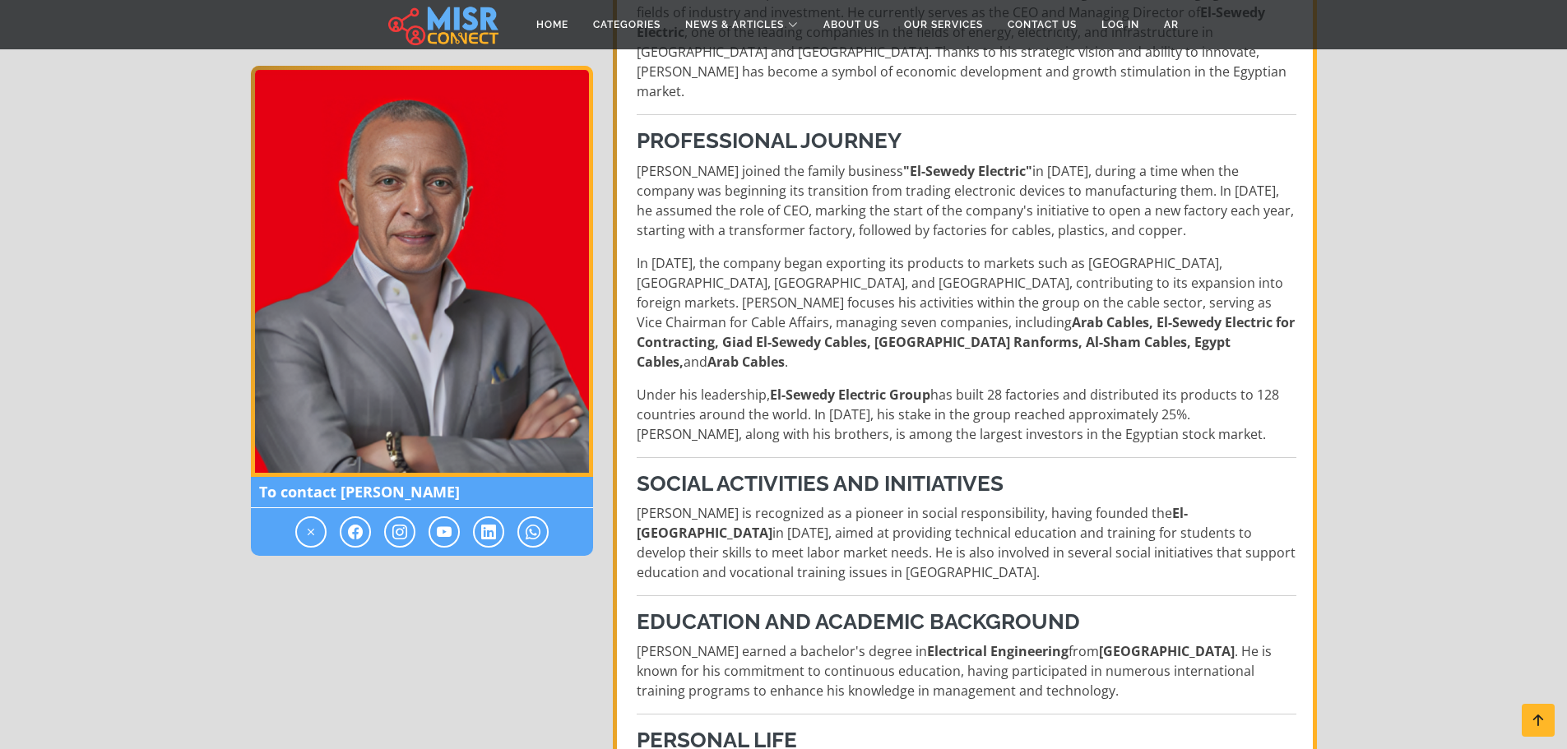
click at [1007, 385] on p "Under his leadership, El-Sewedy Electric Group has built 28 factories and distr…" at bounding box center [967, 414] width 660 height 59
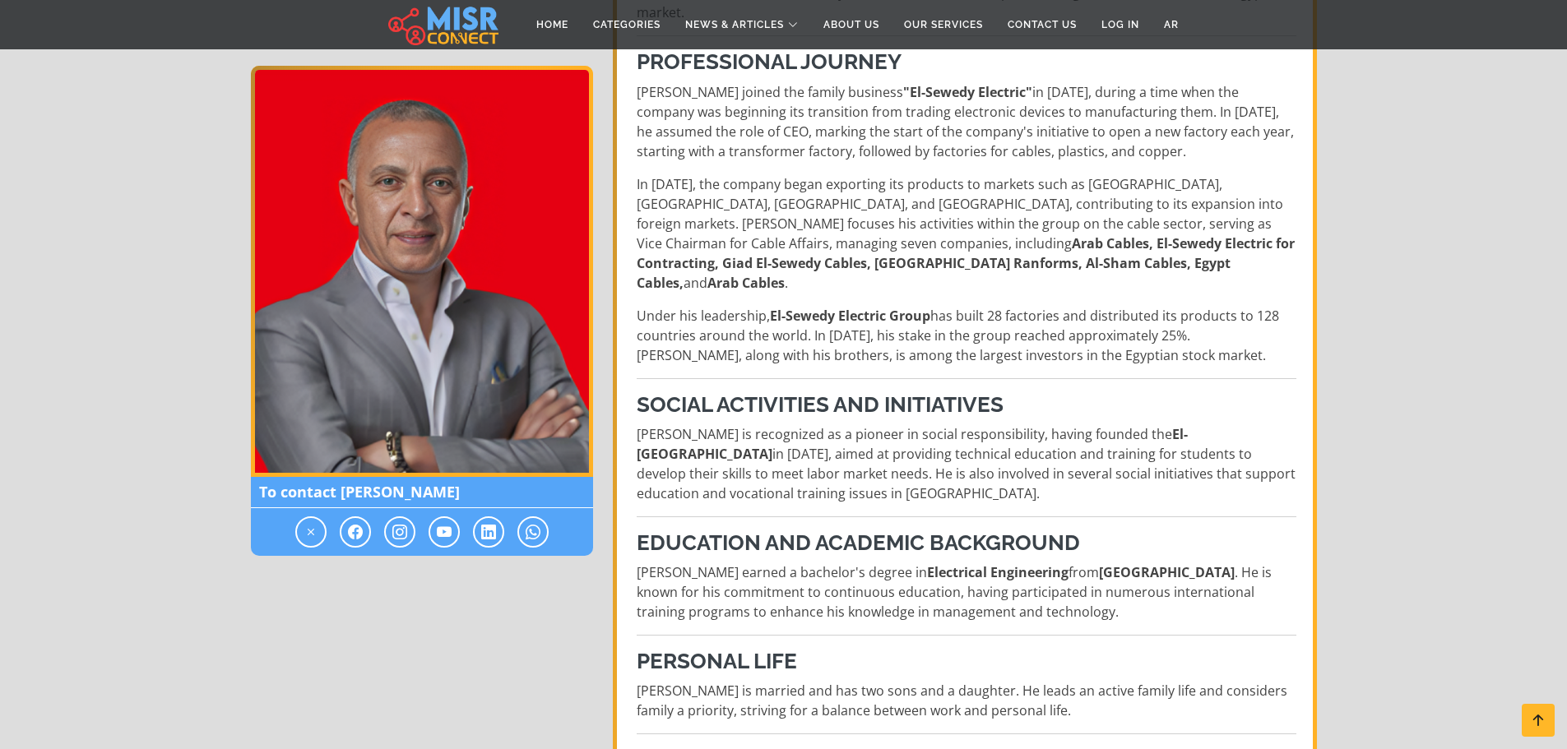
drag, startPoint x: 1110, startPoint y: 311, endPoint x: 1107, endPoint y: 386, distance: 74.9
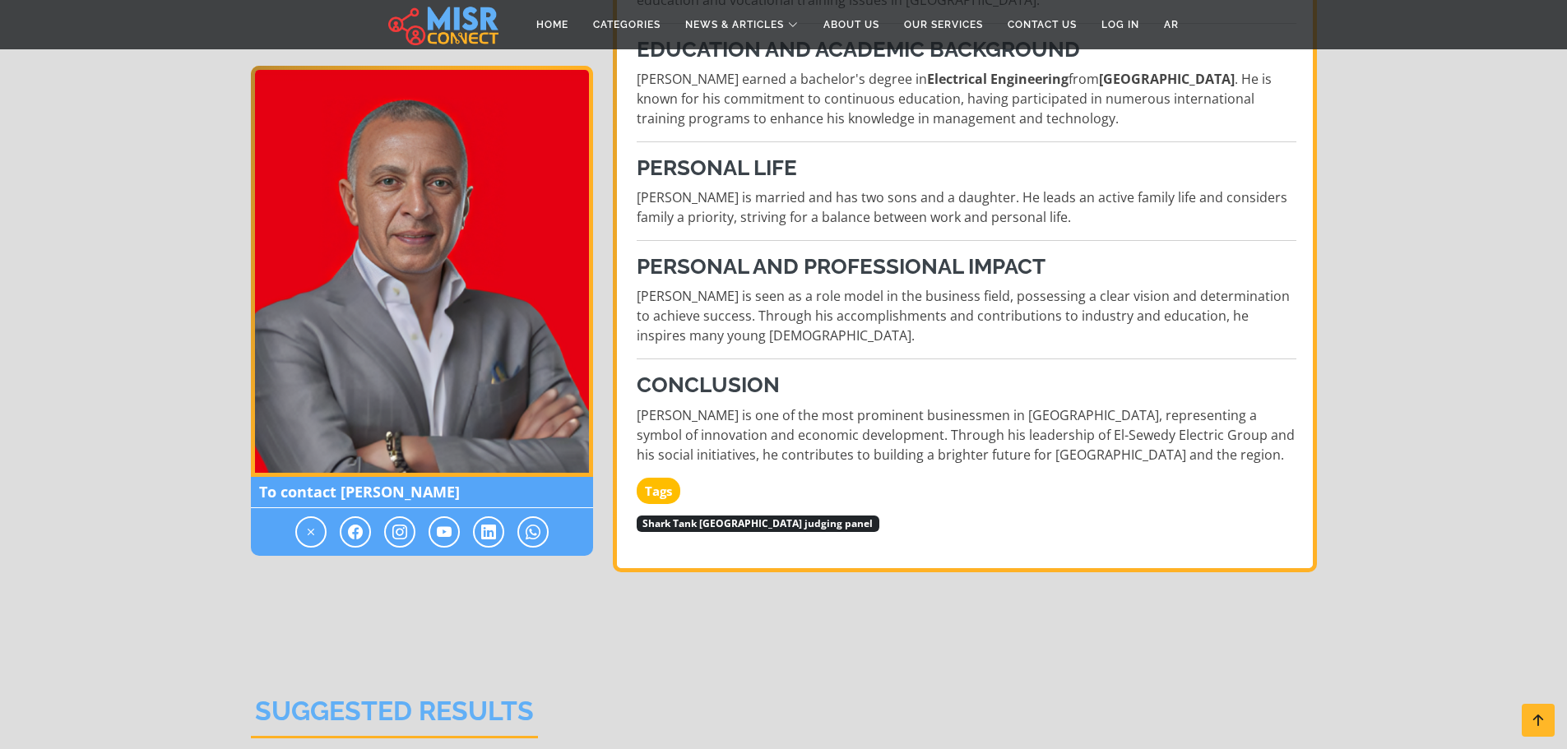
scroll to position [1049, 0]
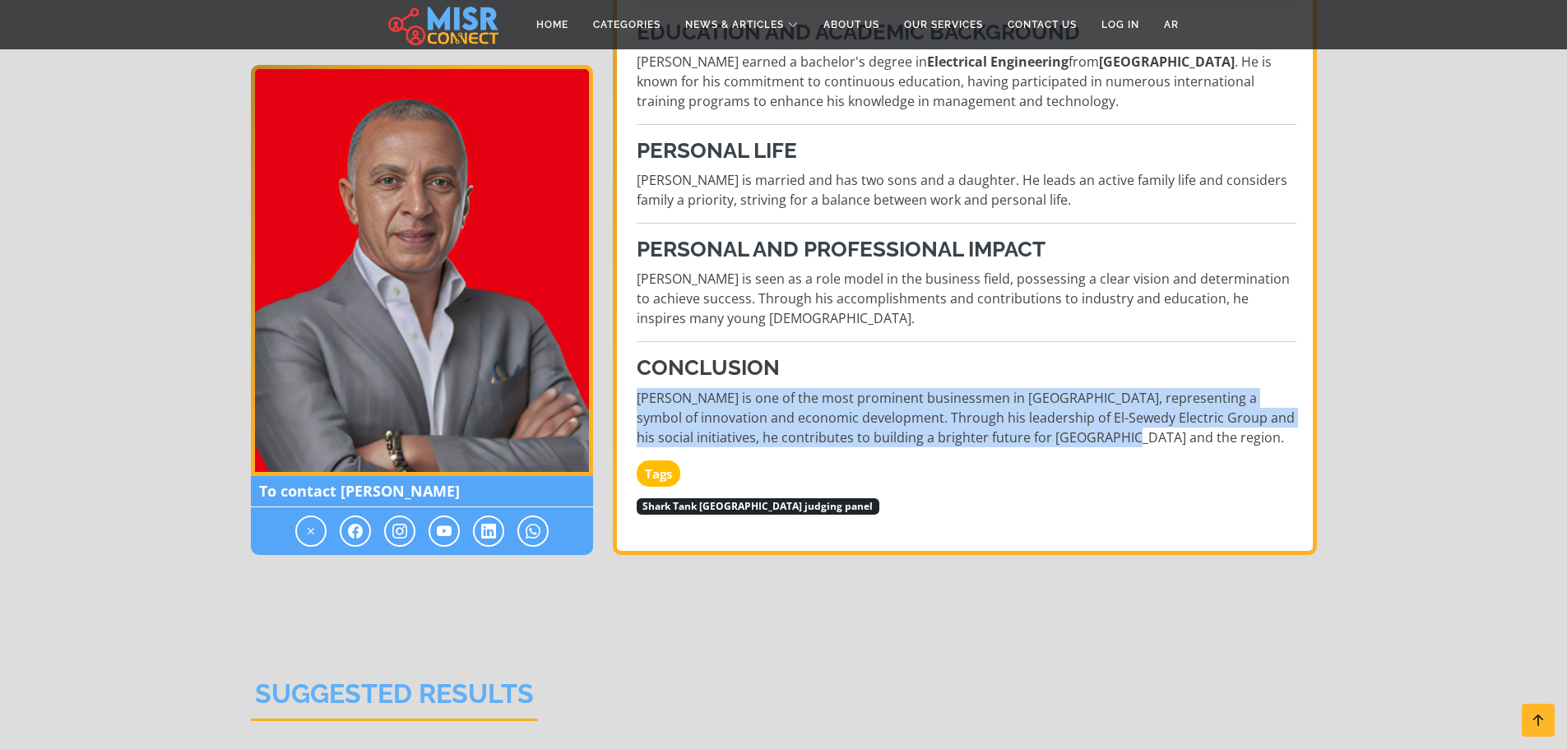
drag, startPoint x: 637, startPoint y: 358, endPoint x: 1016, endPoint y: 391, distance: 379.8
click at [1050, 406] on p "Ahmed El-Sewedy is one of the most prominent businessmen in Egypt, representing…" at bounding box center [967, 417] width 660 height 59
click at [985, 388] on p "Ahmed El-Sewedy is one of the most prominent businessmen in Egypt, representing…" at bounding box center [967, 417] width 660 height 59
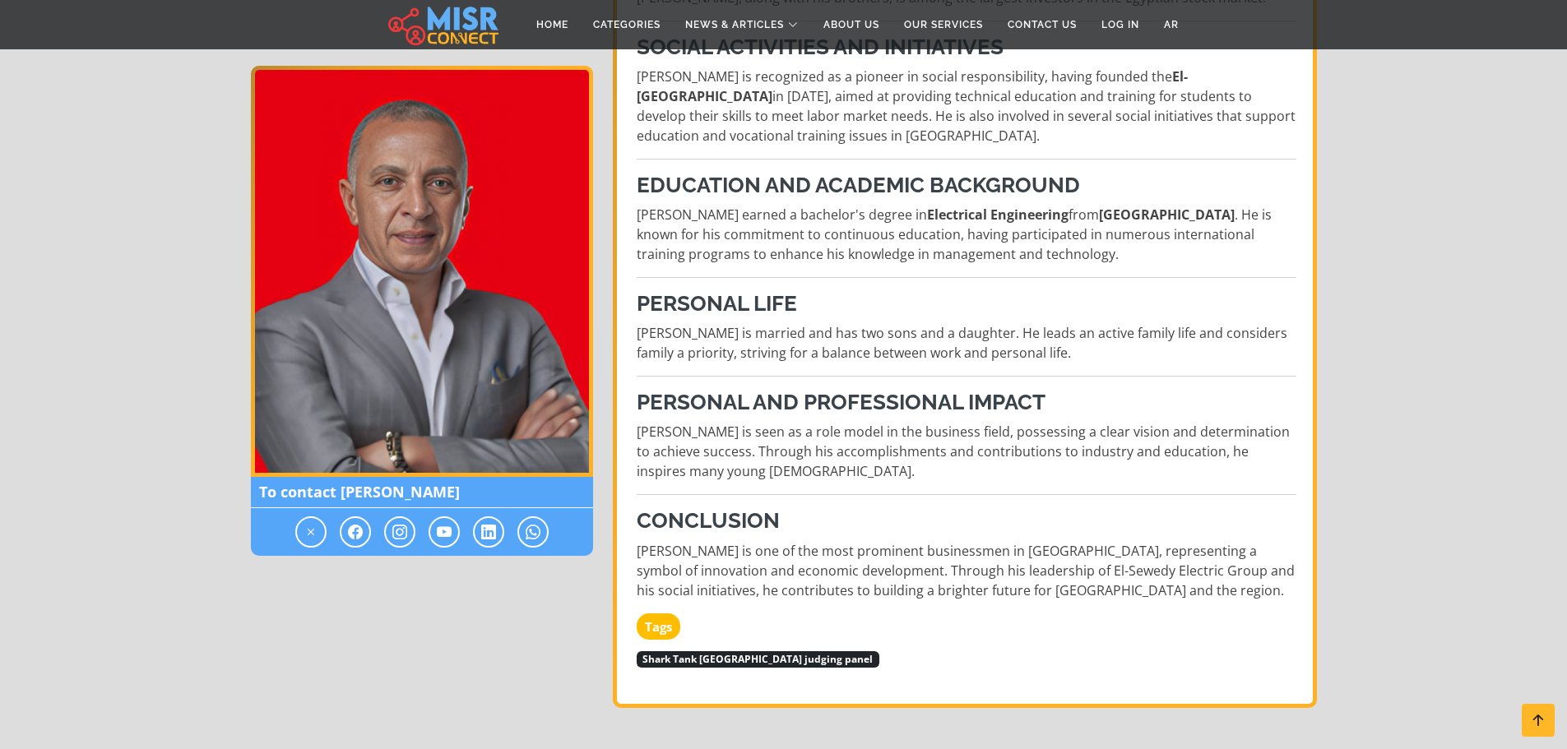
scroll to position [885, 0]
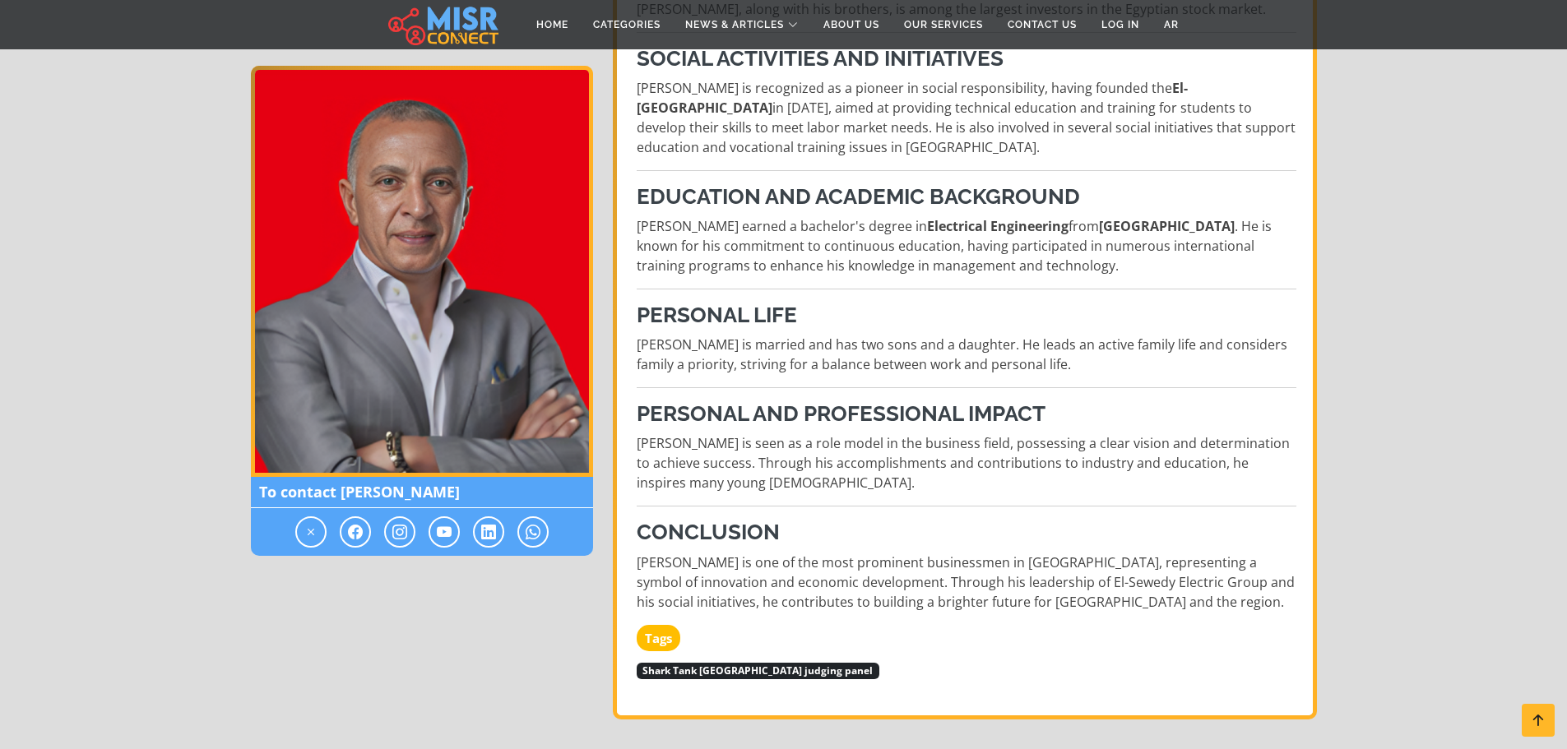
click at [945, 433] on p "Ahmed El-Sewedy is seen as a role model in the business field, possessing a cle…" at bounding box center [967, 462] width 660 height 59
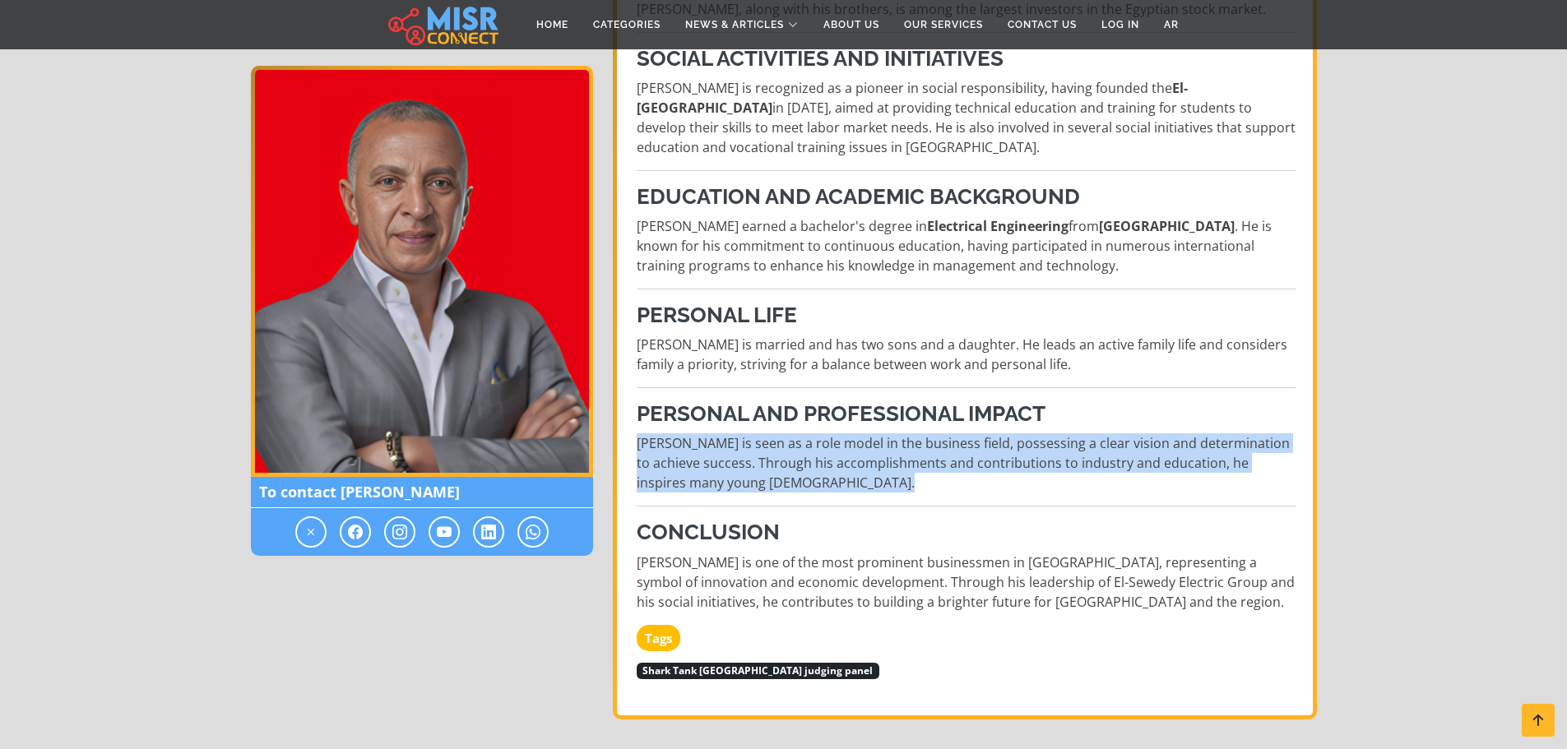
click at [945, 433] on p "Ahmed El-Sewedy is seen as a role model in the business field, possessing a cle…" at bounding box center [967, 462] width 660 height 59
click at [860, 433] on p "Ahmed El-Sewedy is seen as a role model in the business field, possessing a cle…" at bounding box center [967, 462] width 660 height 59
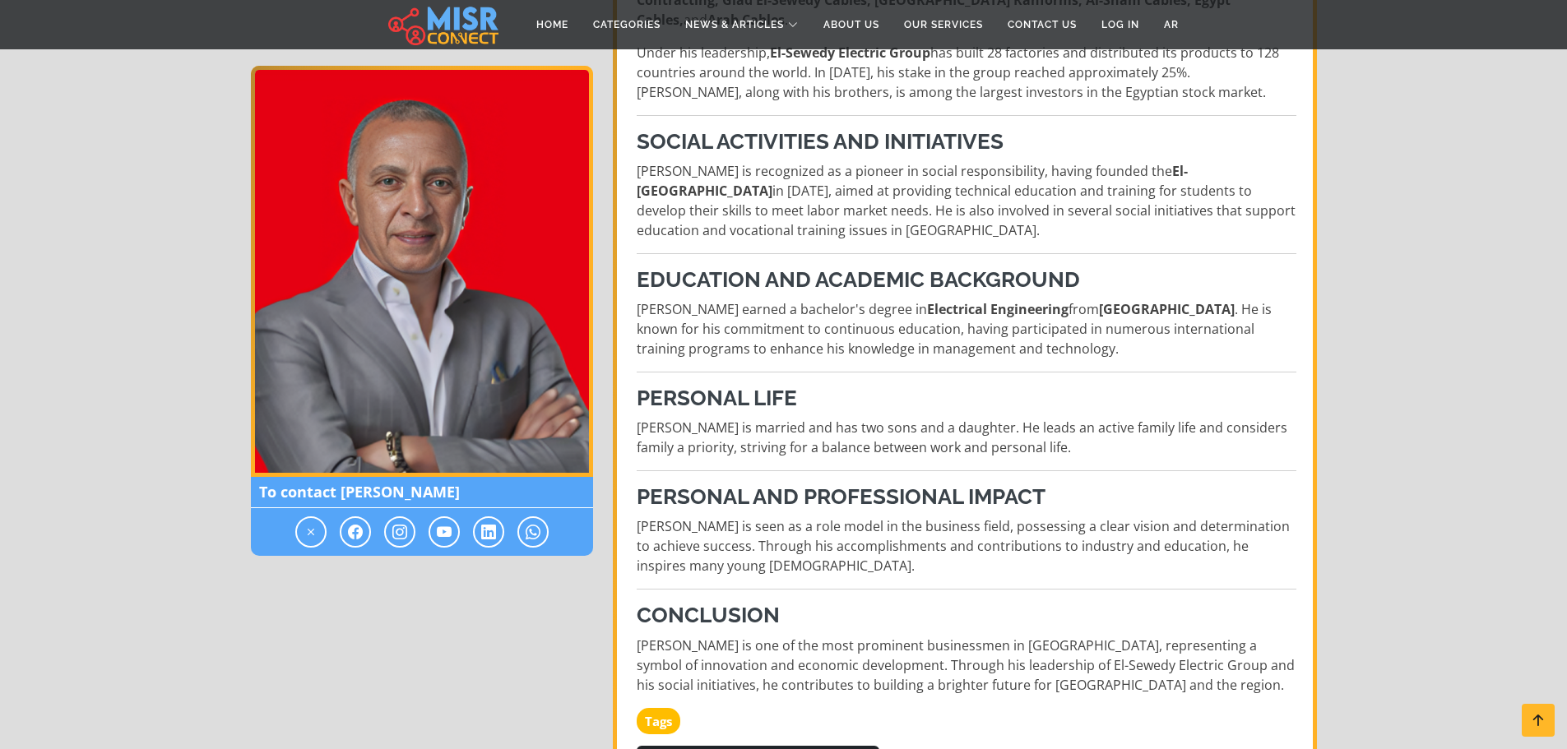
scroll to position [720, 0]
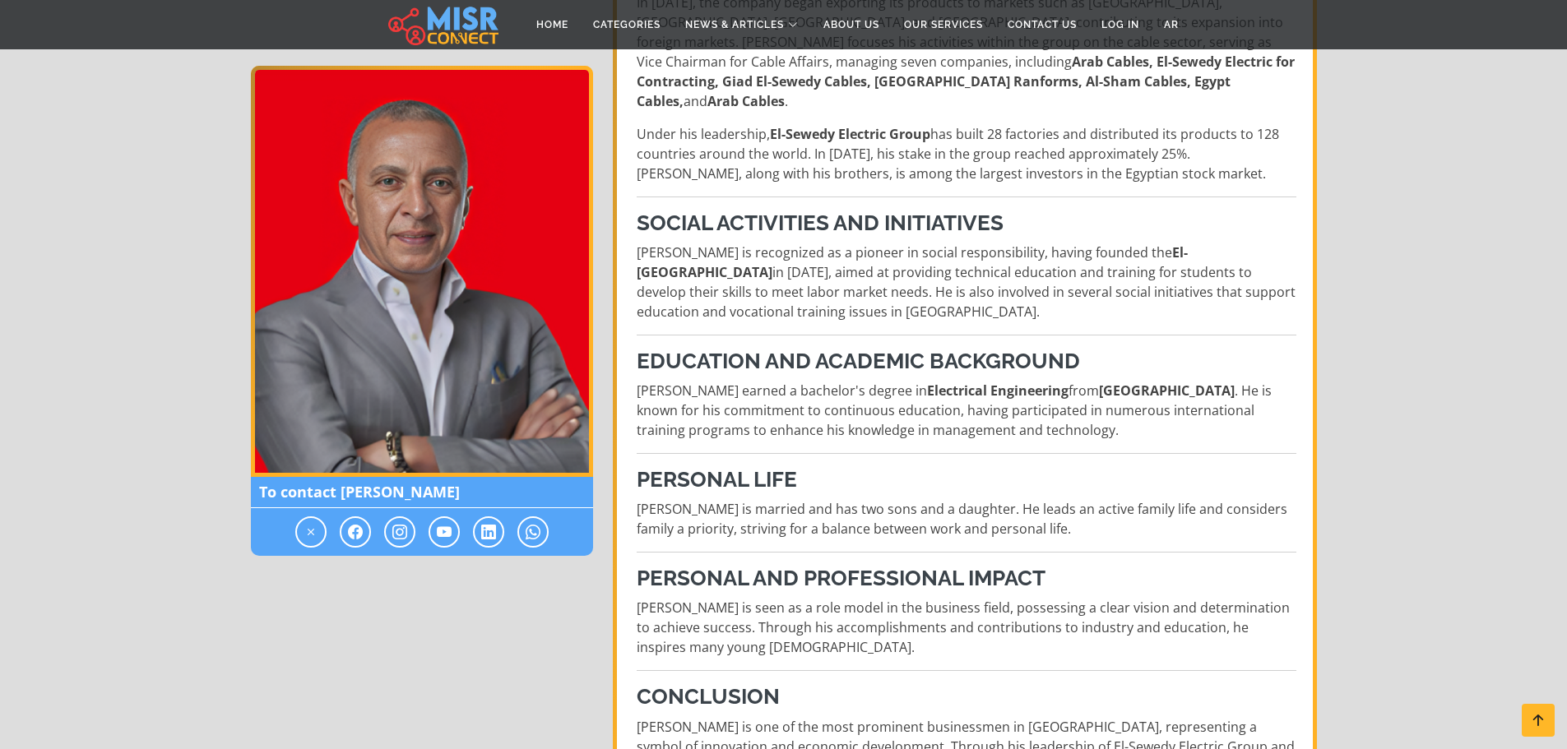
click at [989, 499] on p "Ahmed El-Sewedy is married and has two sons and a daughter. He leads an active …" at bounding box center [967, 518] width 660 height 39
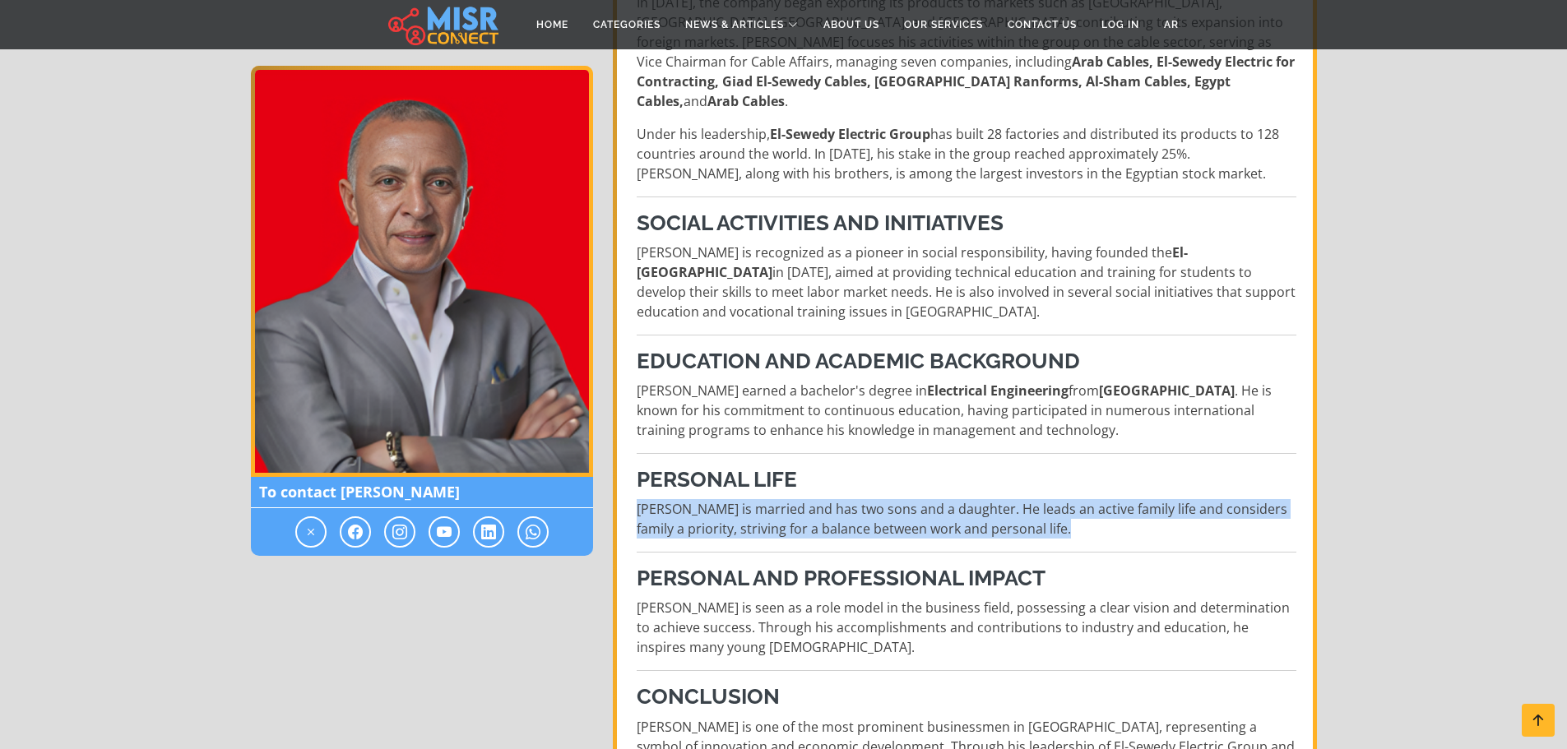
click at [989, 499] on p "Ahmed El-Sewedy is married and has two sons and a daughter. He leads an active …" at bounding box center [967, 518] width 660 height 39
click at [903, 499] on p "Ahmed El-Sewedy is married and has two sons and a daughter. He leads an active …" at bounding box center [967, 518] width 660 height 39
click at [945, 499] on p "Ahmed El-Sewedy is married and has two sons and a daughter. He leads an active …" at bounding box center [967, 518] width 660 height 39
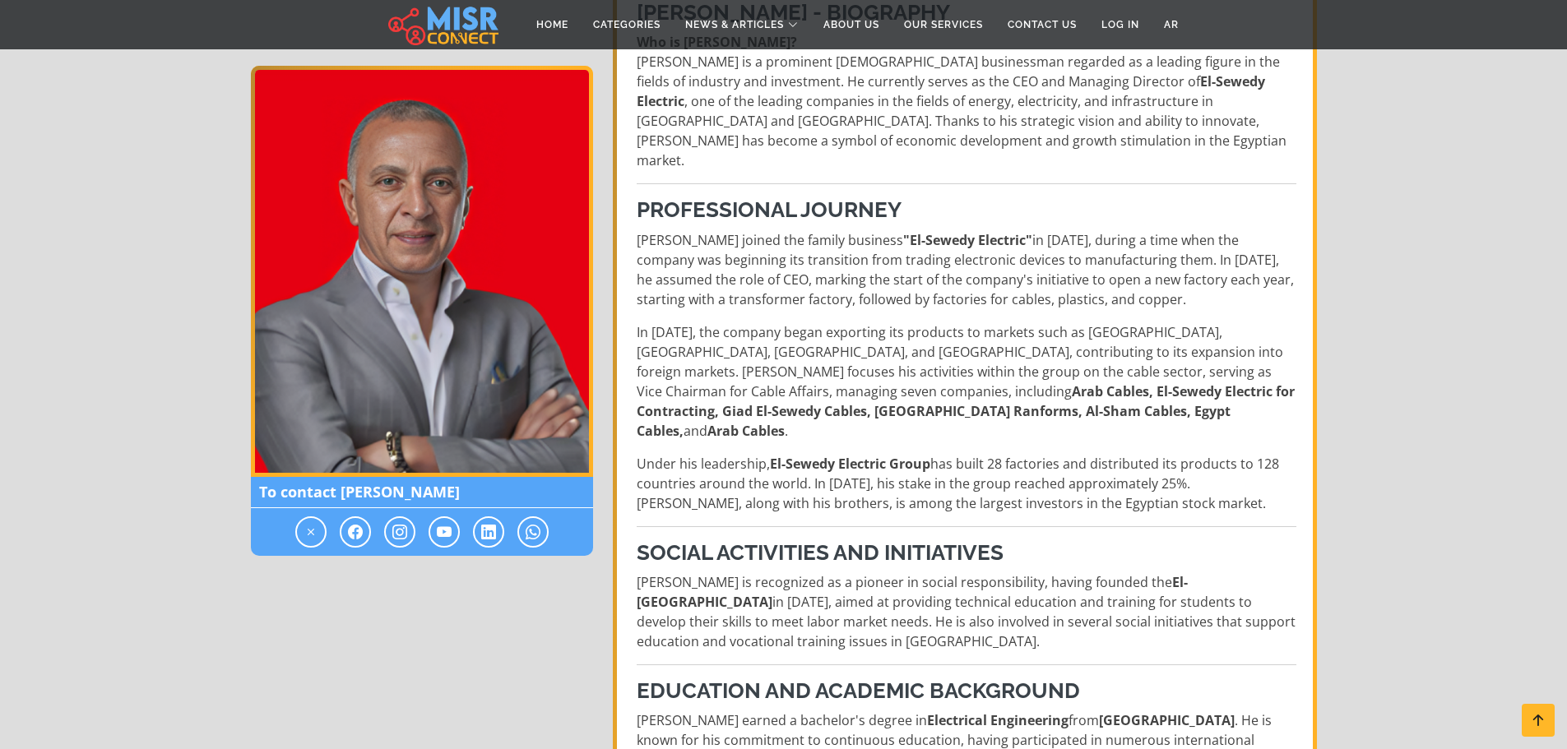
scroll to position [391, 0]
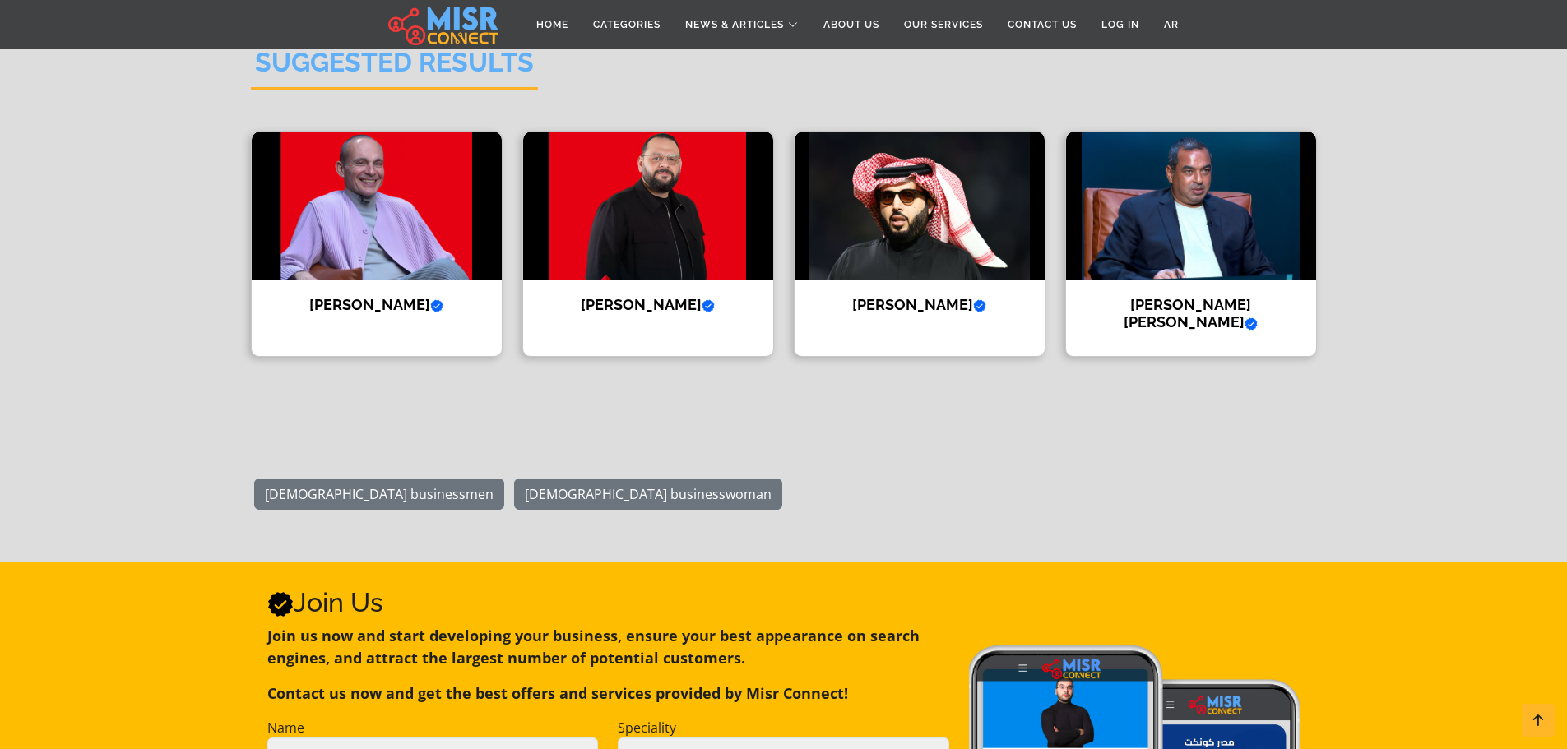
drag, startPoint x: 1021, startPoint y: 259, endPoint x: 1037, endPoint y: 405, distance: 147.2
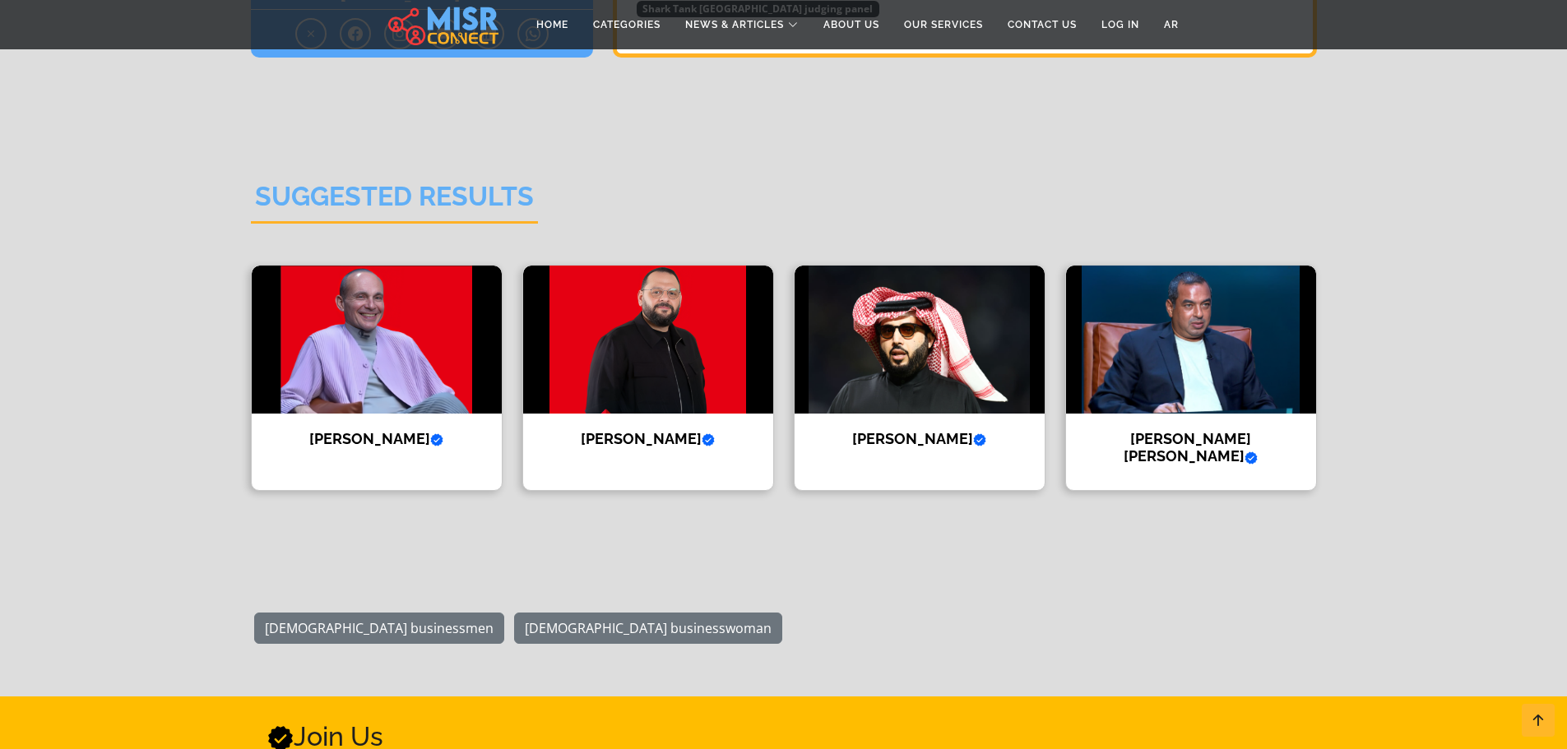
scroll to position [1535, 0]
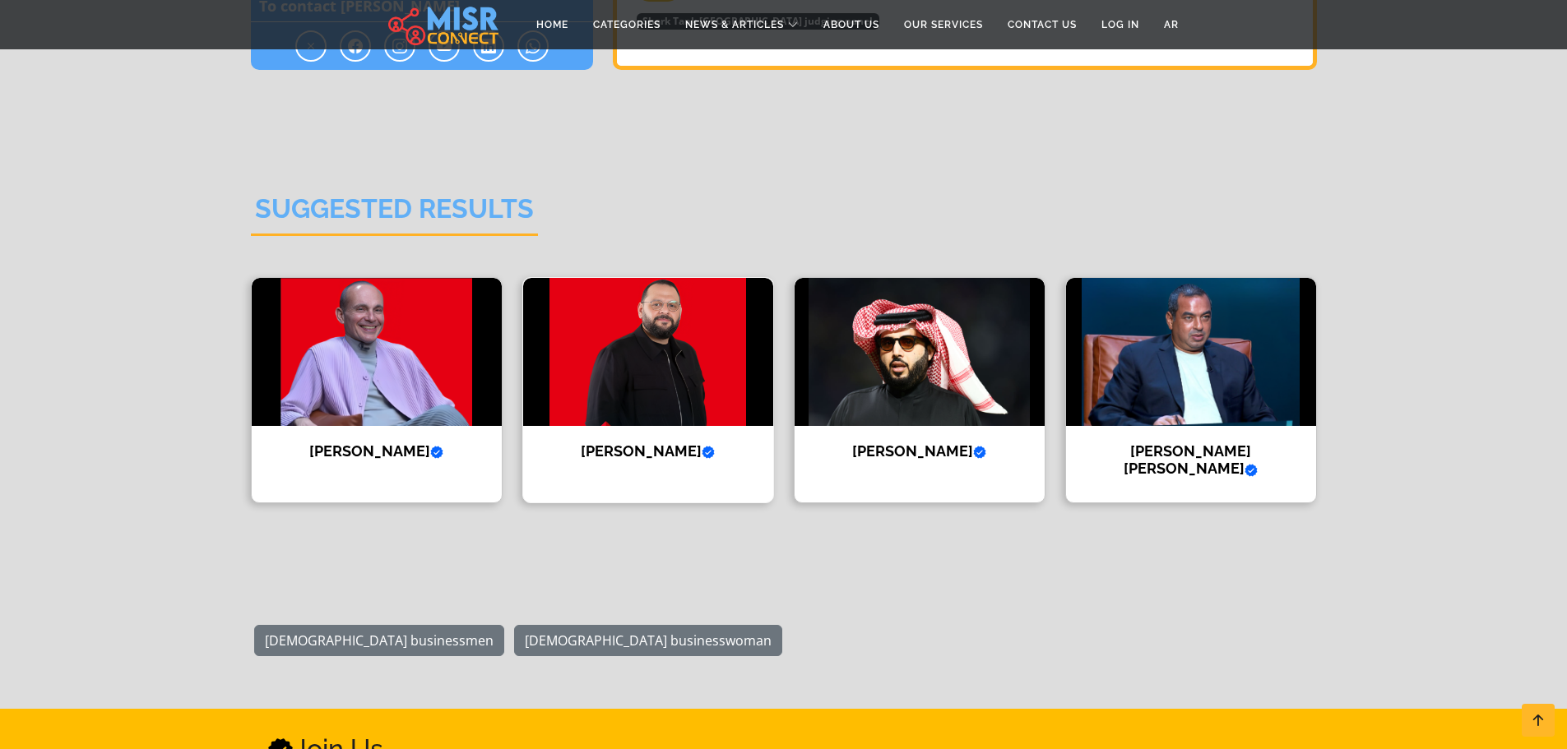
click at [658, 442] on h4 "Abdullah Salam Verified account" at bounding box center [647, 451] width 225 height 18
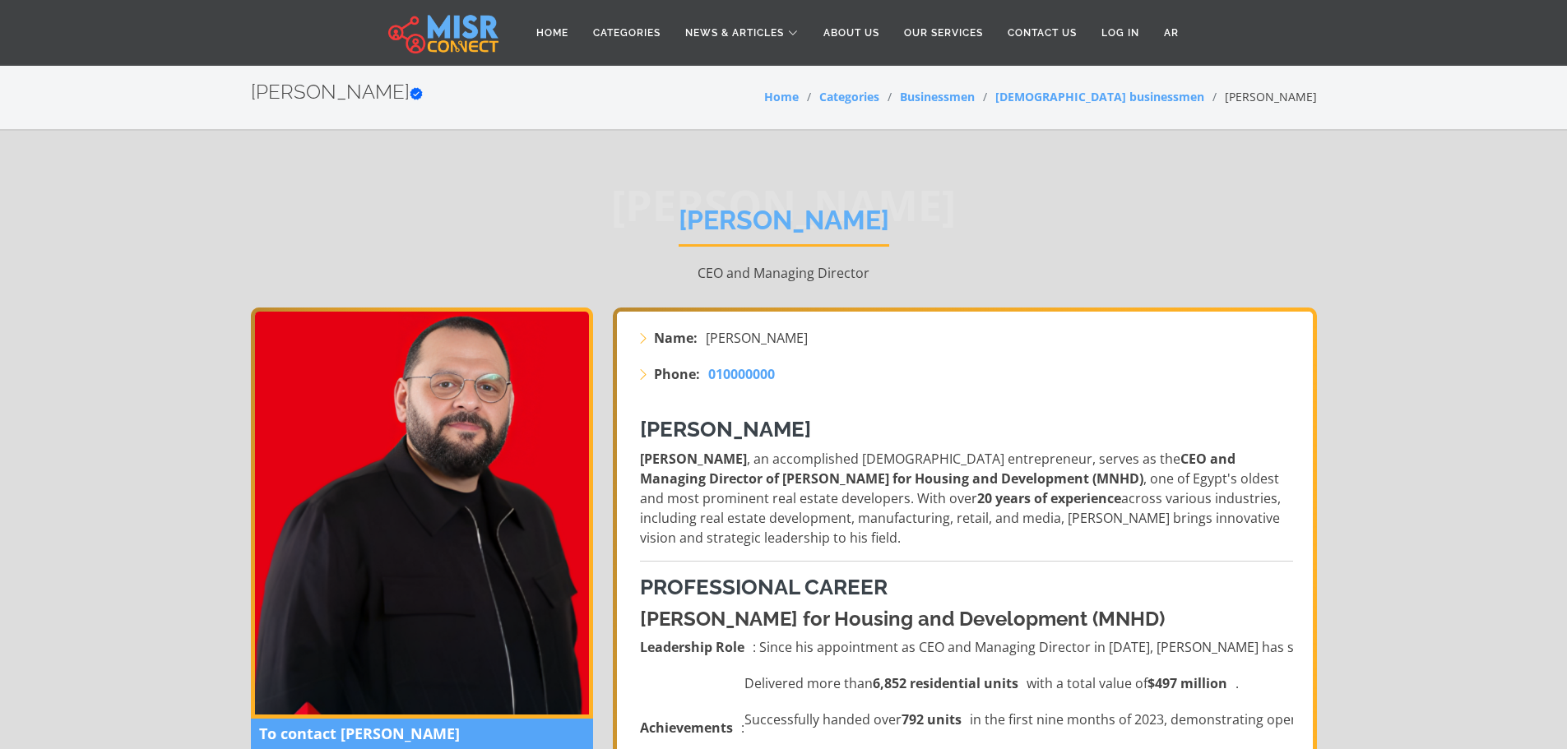
scroll to position [247, 0]
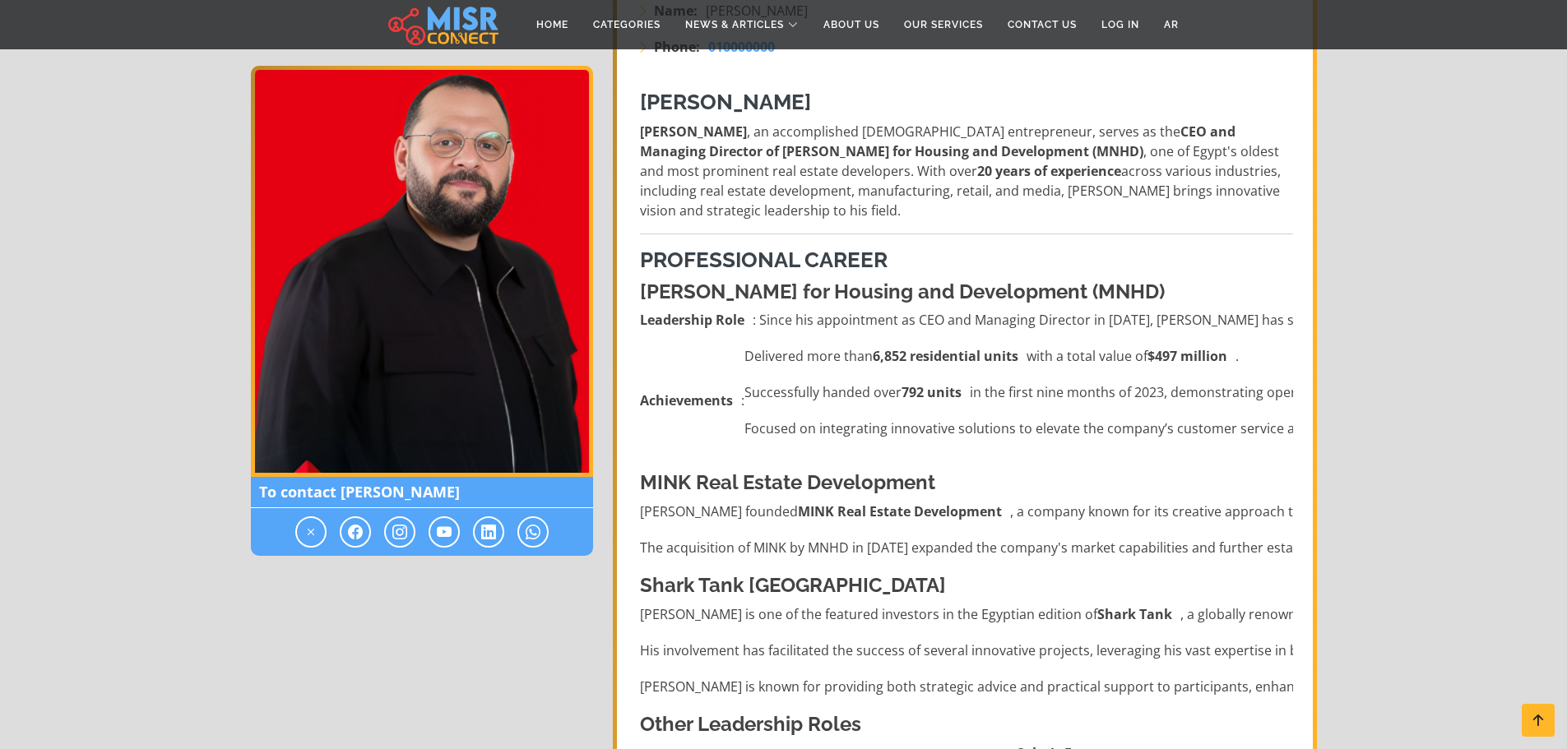
drag, startPoint x: 938, startPoint y: 260, endPoint x: 946, endPoint y: 326, distance: 67.1
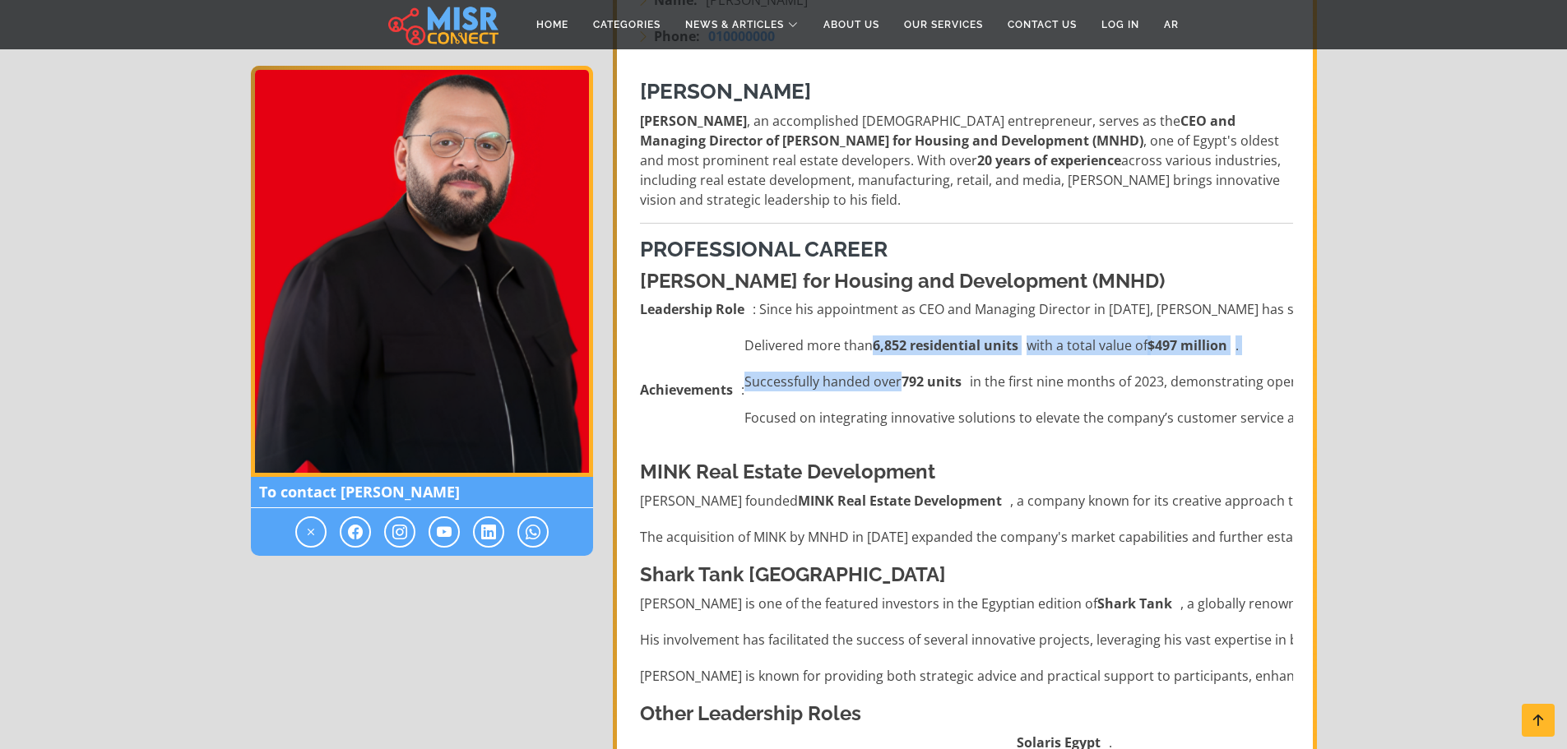
click at [1095, 358] on ul "Delivered more than 6,852 residential units with a total value of $497 million …" at bounding box center [1157, 390] width 827 height 109
click at [920, 359] on ul "Delivered more than 6,852 residential units with a total value of $497 million …" at bounding box center [1157, 390] width 827 height 109
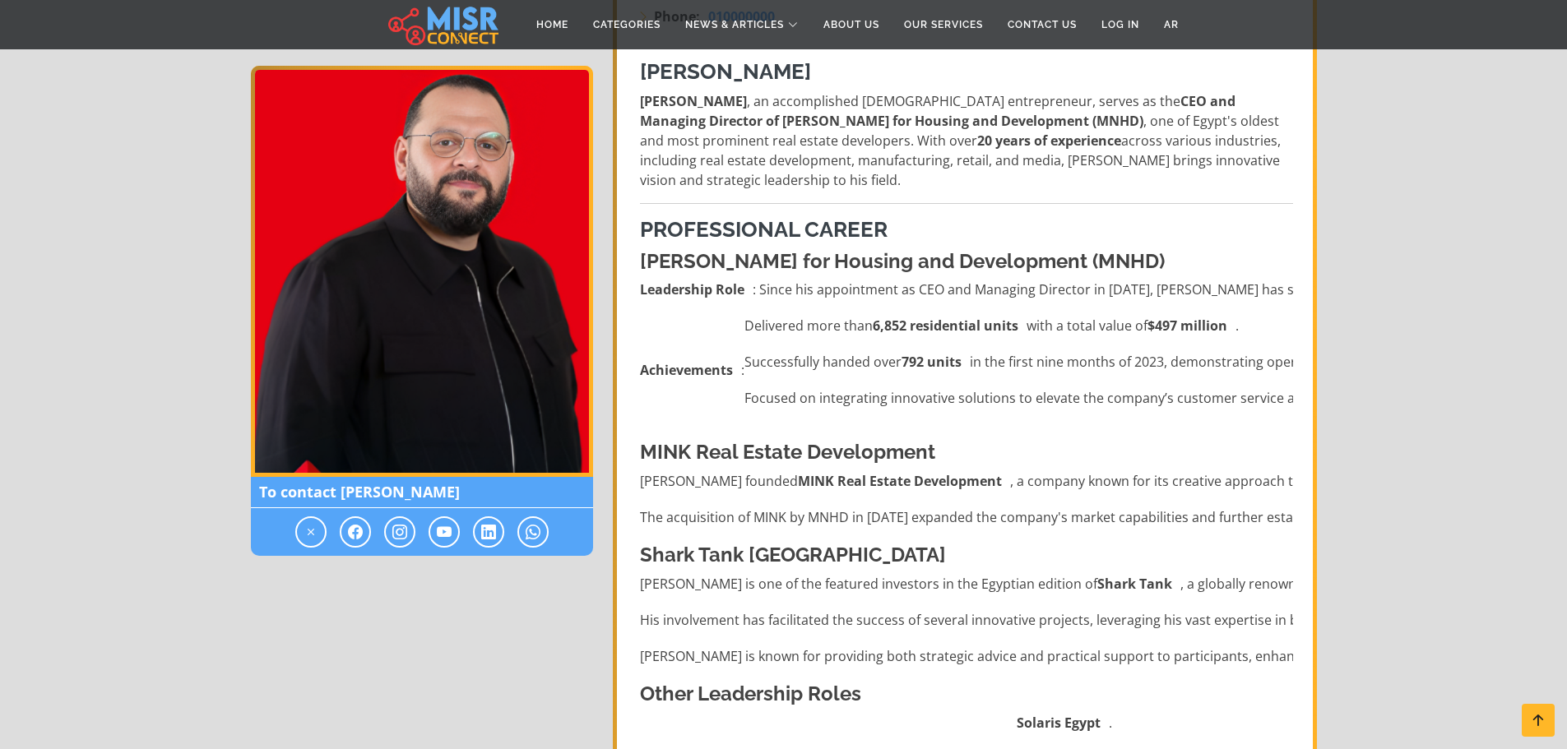
drag, startPoint x: 933, startPoint y: 302, endPoint x: 933, endPoint y: 340, distance: 38.7
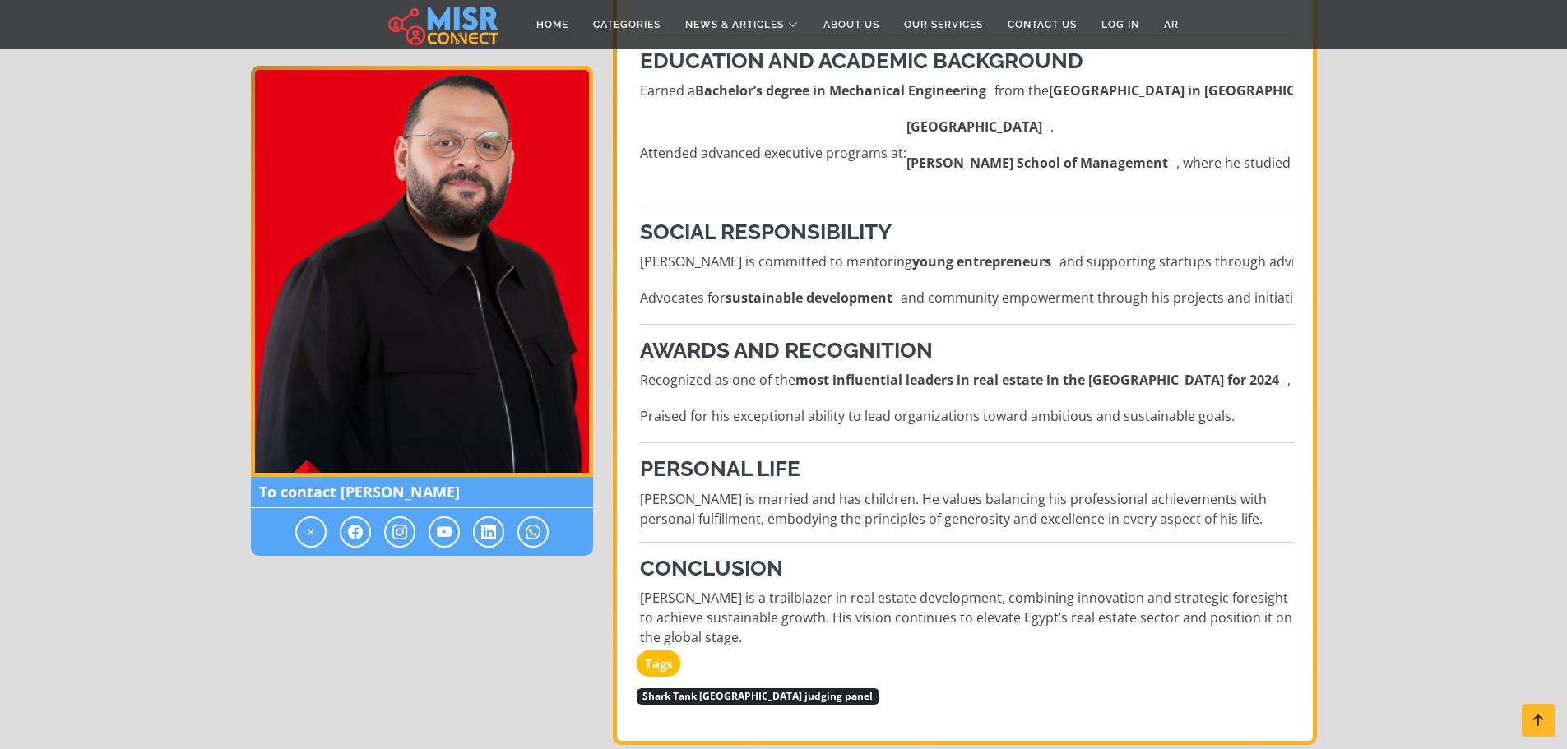
scroll to position [1183, 0]
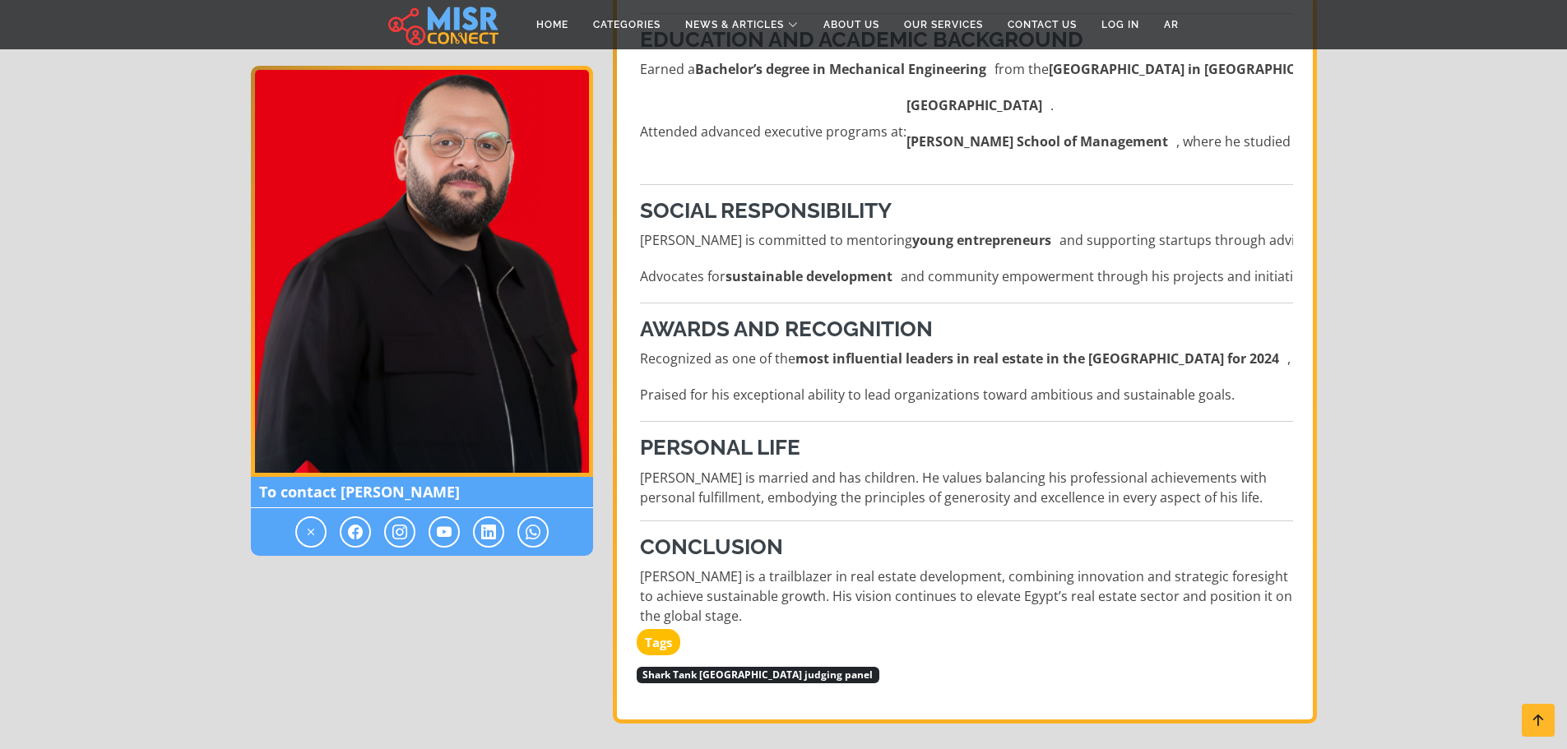
click at [697, 358] on li "Recognized as one of the most influential leaders in real estate in the Middle …" at bounding box center [966, 359] width 653 height 20
click at [873, 354] on strong "most influential leaders in real estate in the Middle East for 2024" at bounding box center [1037, 359] width 484 height 20
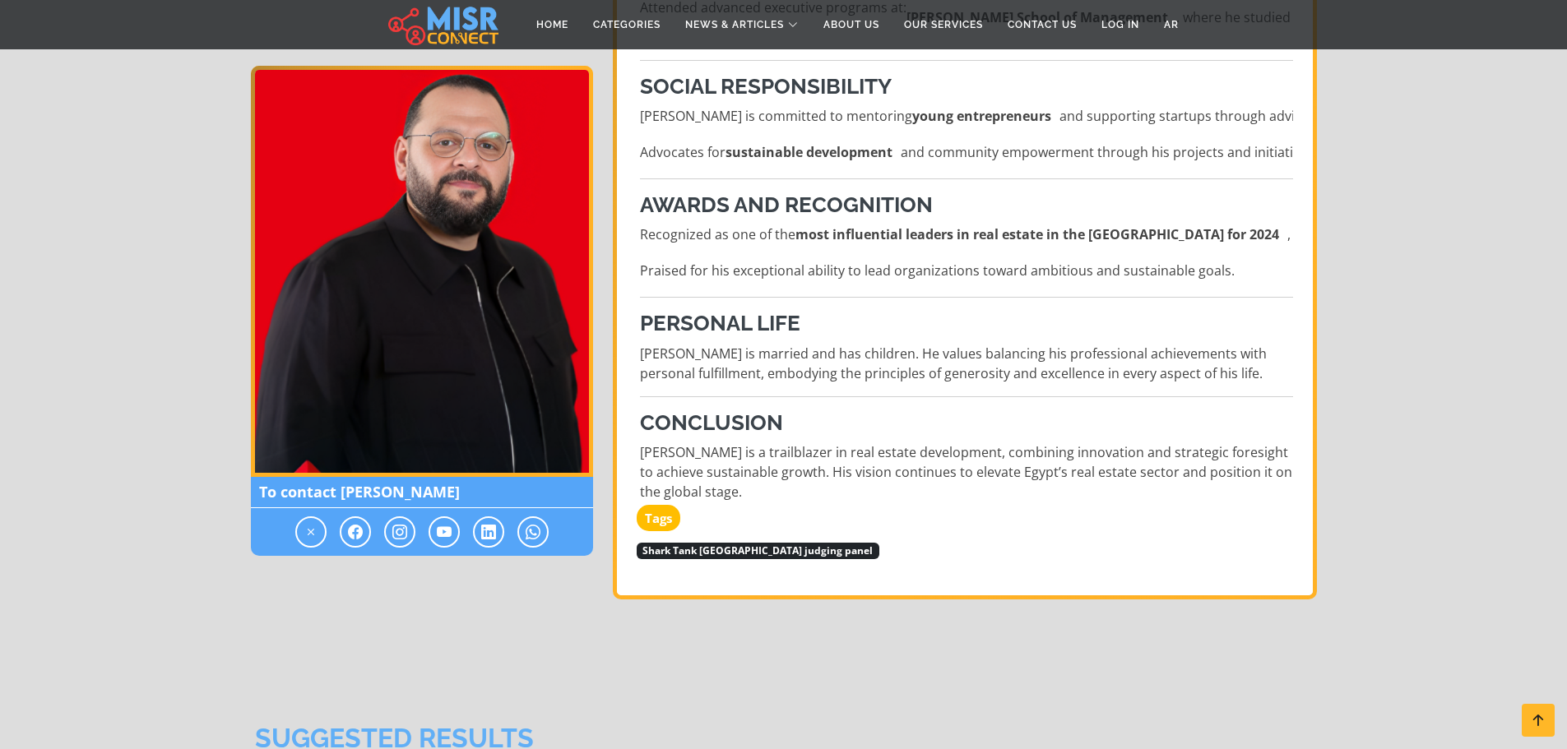
drag, startPoint x: 1137, startPoint y: 368, endPoint x: 1142, endPoint y: 431, distance: 62.7
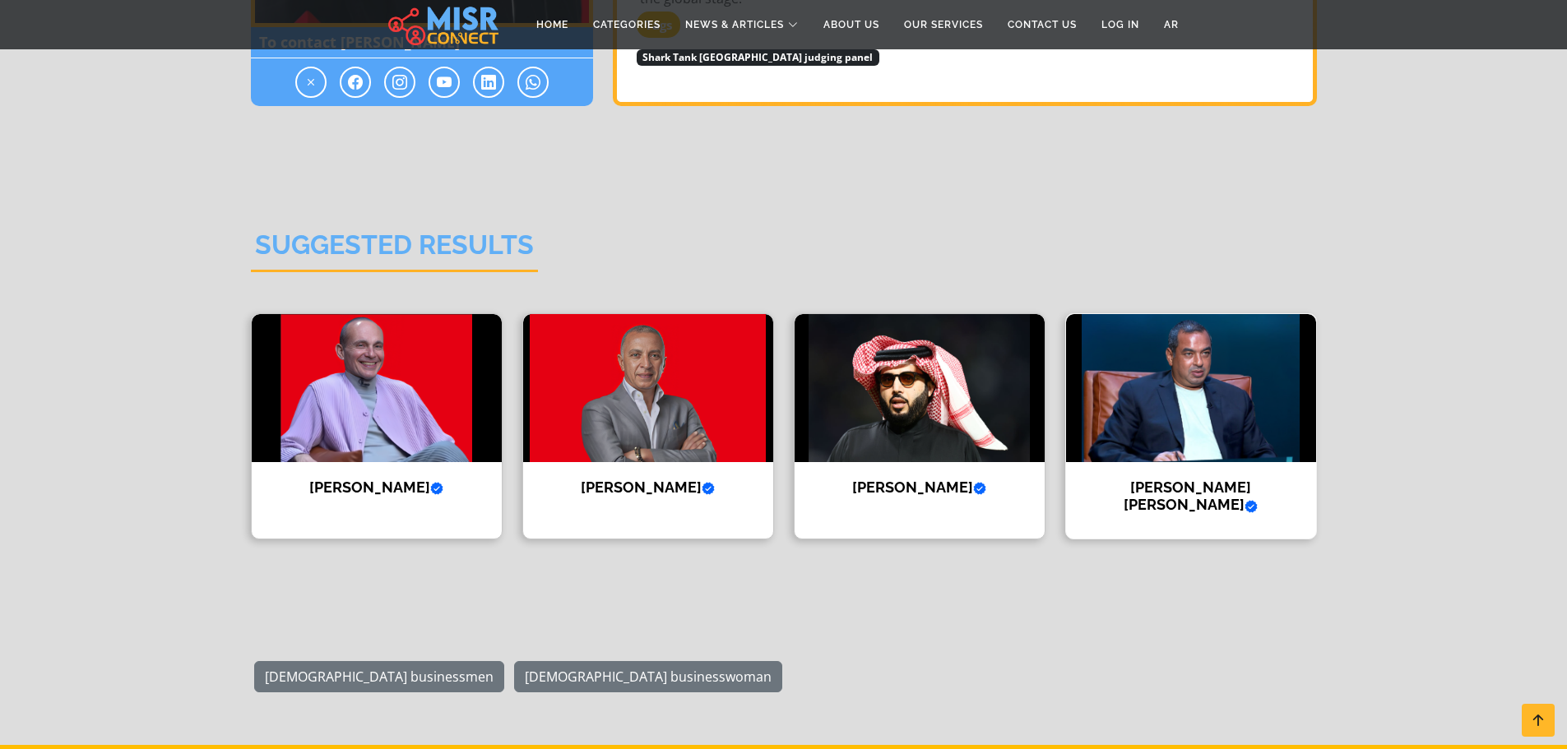
scroll to position [1829, 0]
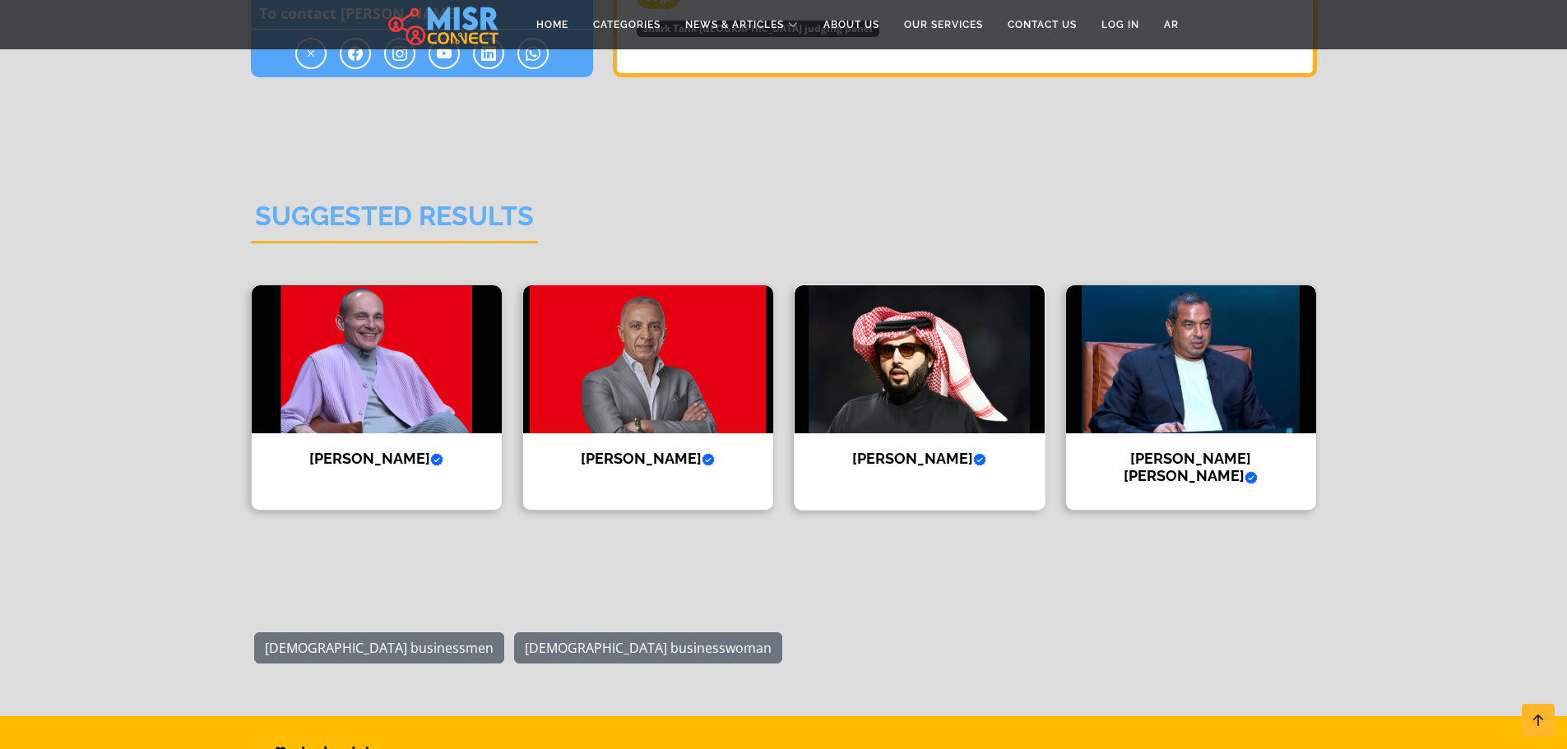
click at [951, 464] on h4 "Turki Al Sheikh Verified account" at bounding box center [919, 459] width 225 height 18
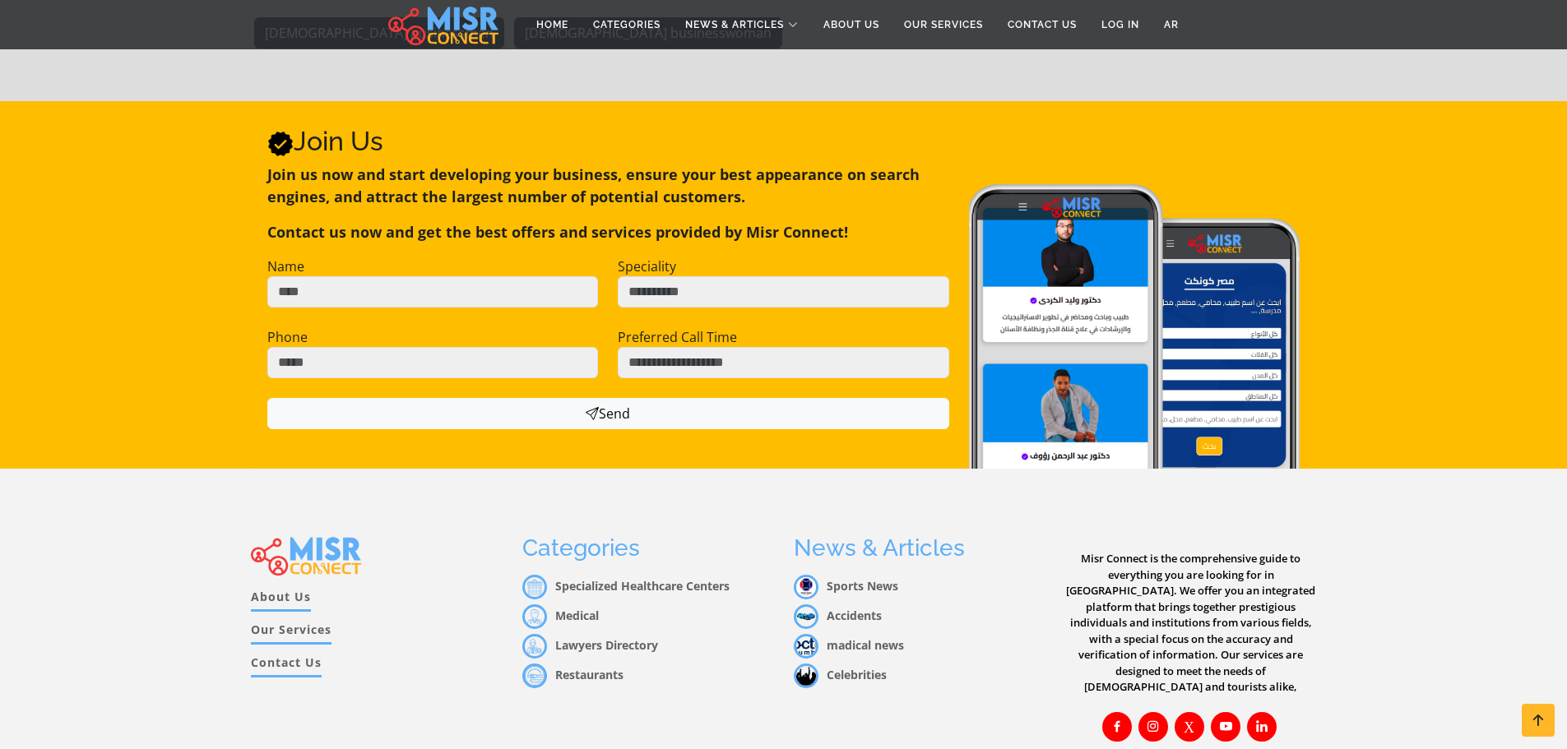
drag, startPoint x: 991, startPoint y: 414, endPoint x: 1025, endPoint y: 599, distance: 187.3
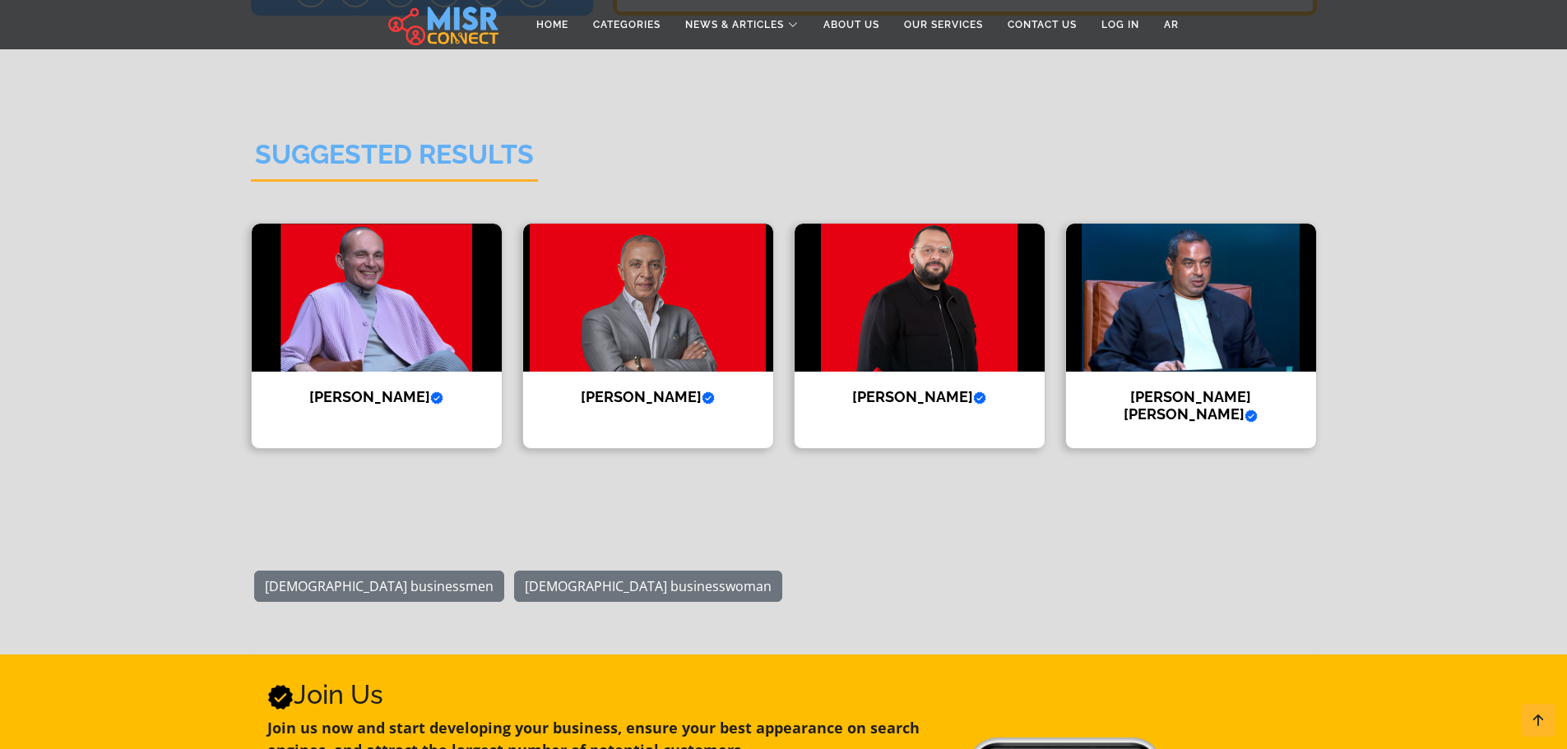
scroll to position [2031, 0]
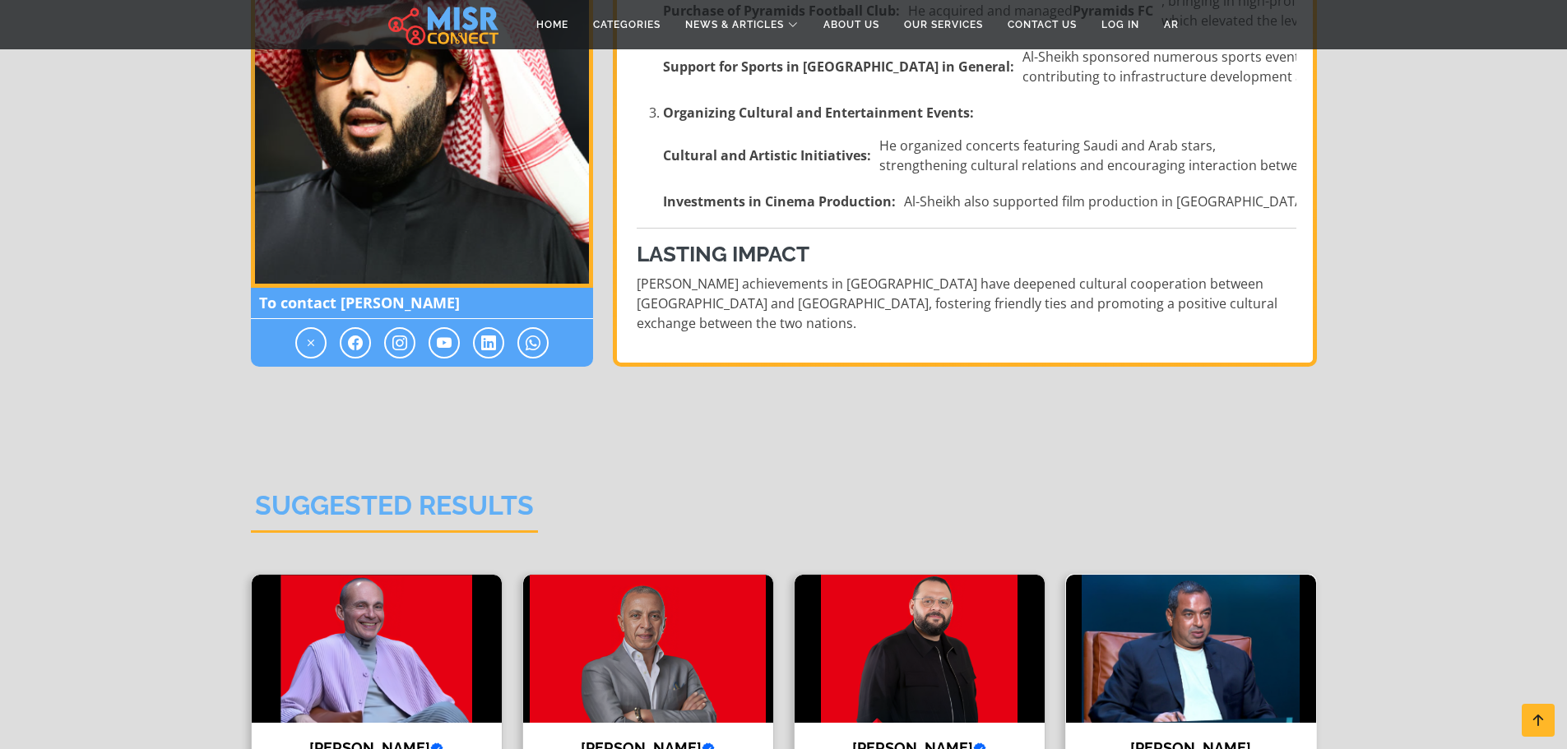
click at [1230, 609] on img at bounding box center [1191, 649] width 250 height 148
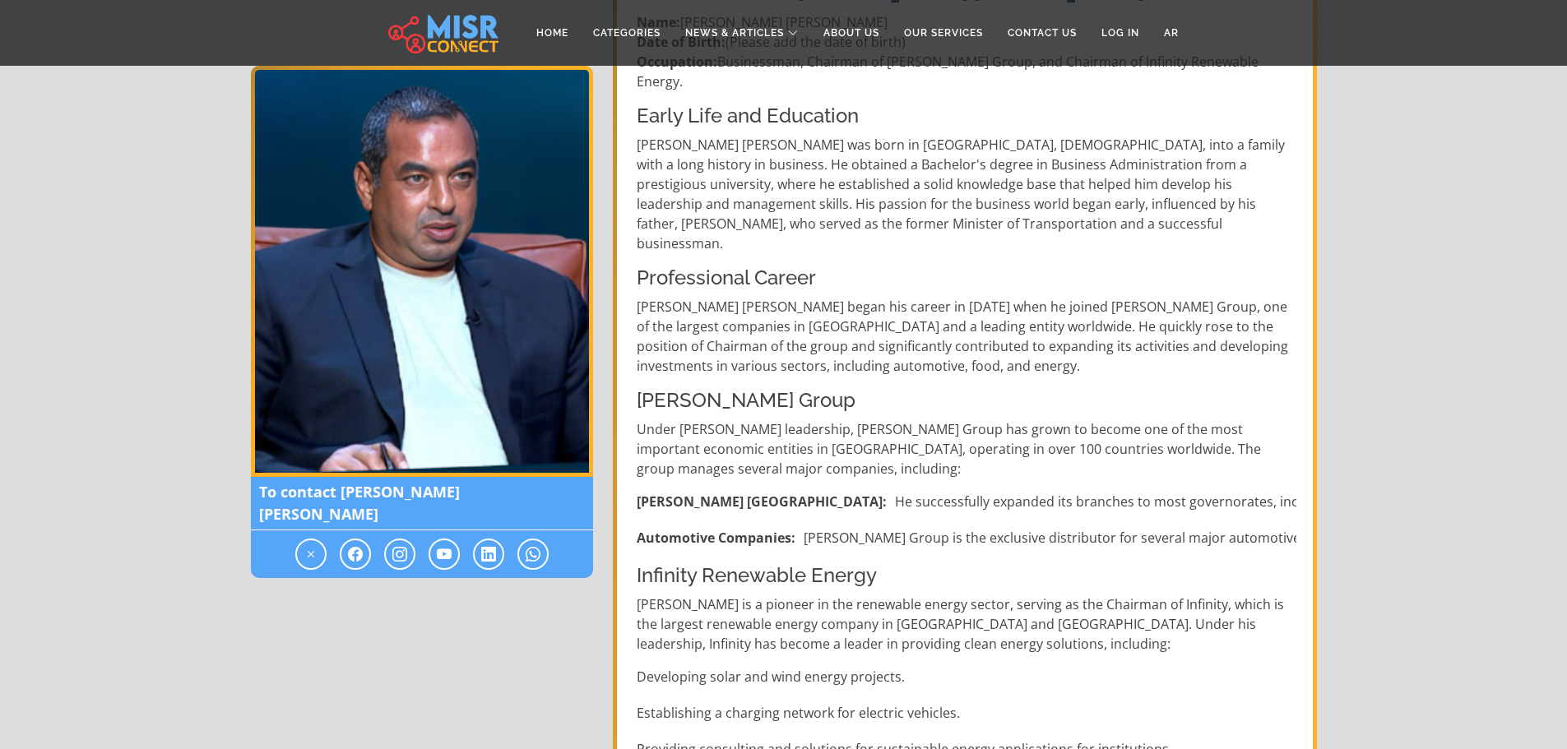
drag, startPoint x: 968, startPoint y: 433, endPoint x: 977, endPoint y: 497, distance: 64.8
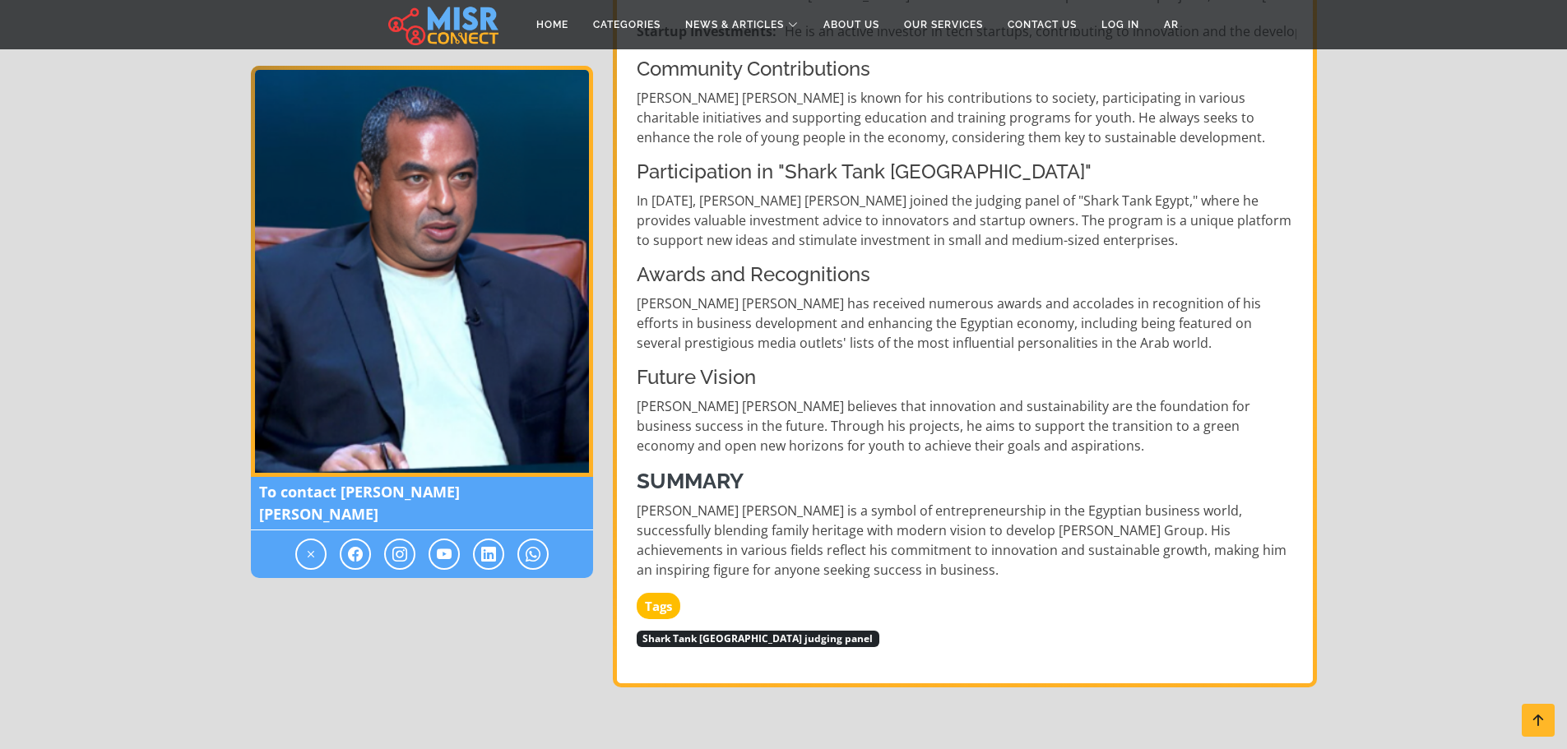
drag, startPoint x: 948, startPoint y: 386, endPoint x: 962, endPoint y: 505, distance: 120.1
